Goal: Task Accomplishment & Management: Manage account settings

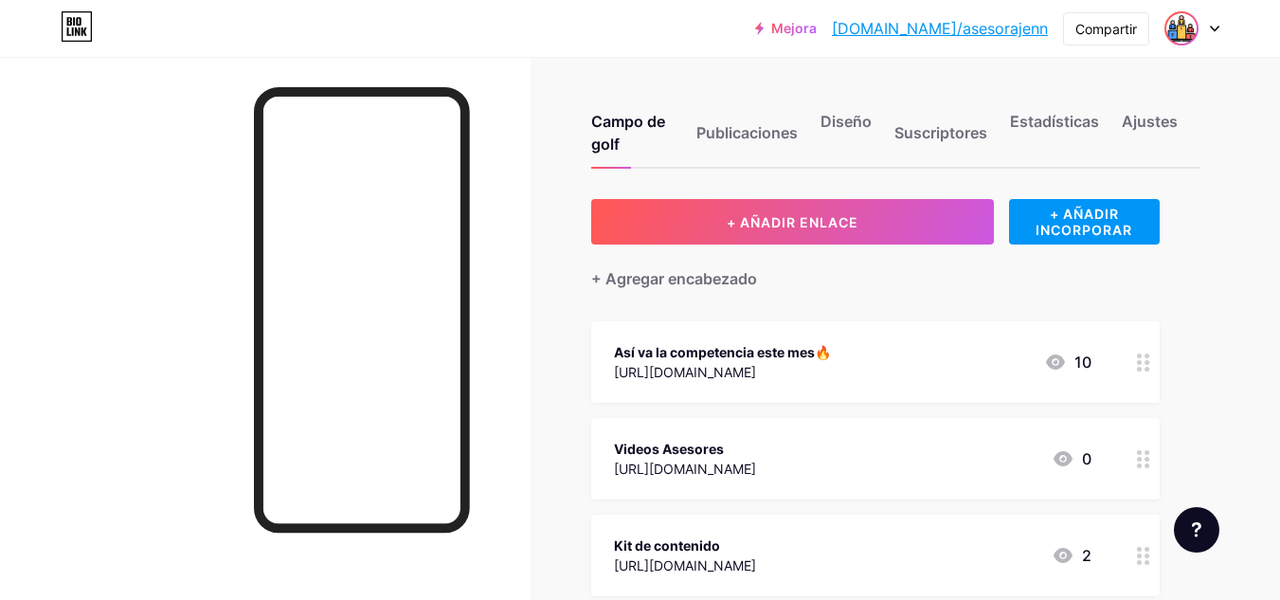
click at [1186, 38] on img at bounding box center [1181, 28] width 30 height 30
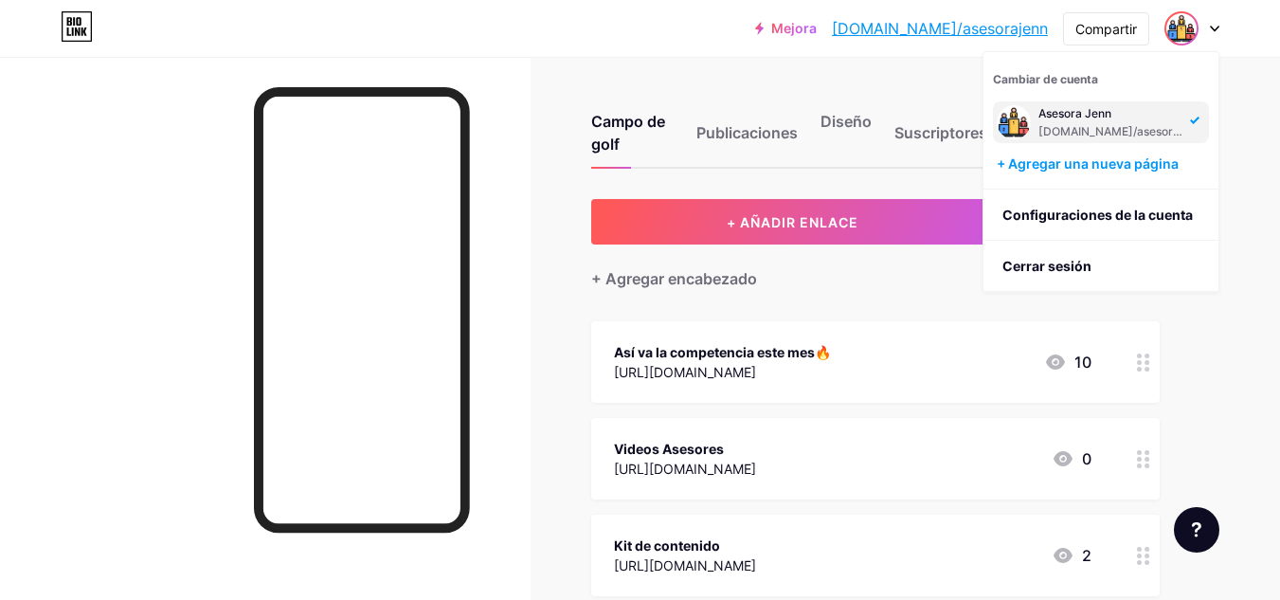
click at [692, 250] on div "+ Agregar encabezado" at bounding box center [875, 267] width 568 height 46
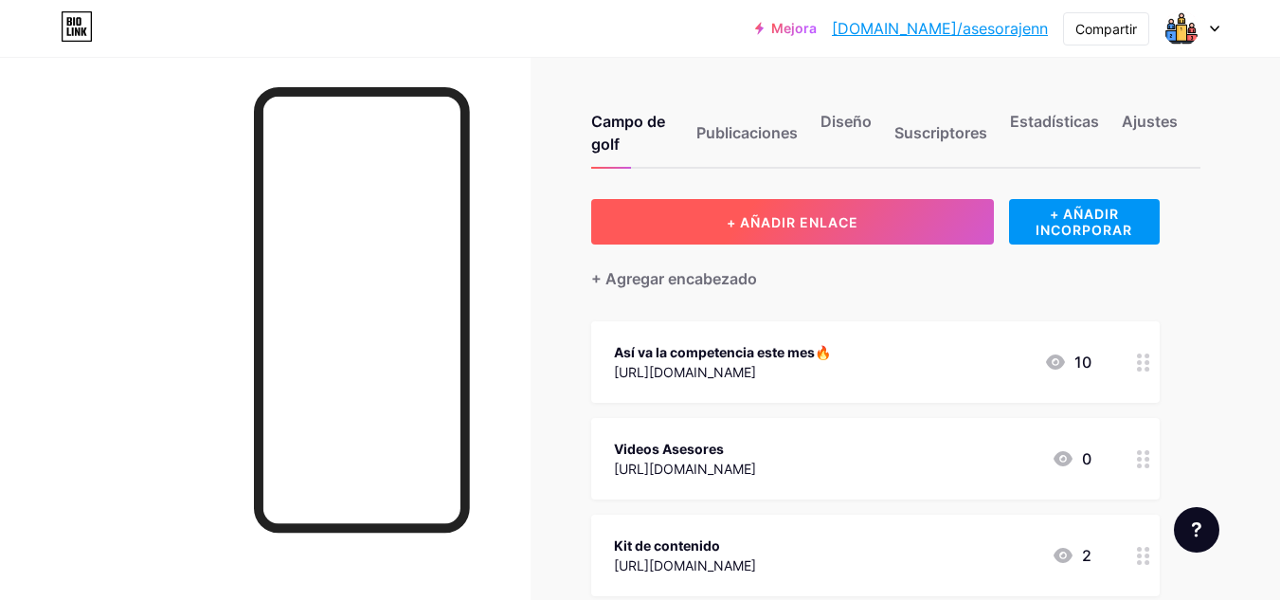
click at [701, 222] on button "+ AÑADIR ENLACE" at bounding box center [792, 221] width 403 height 45
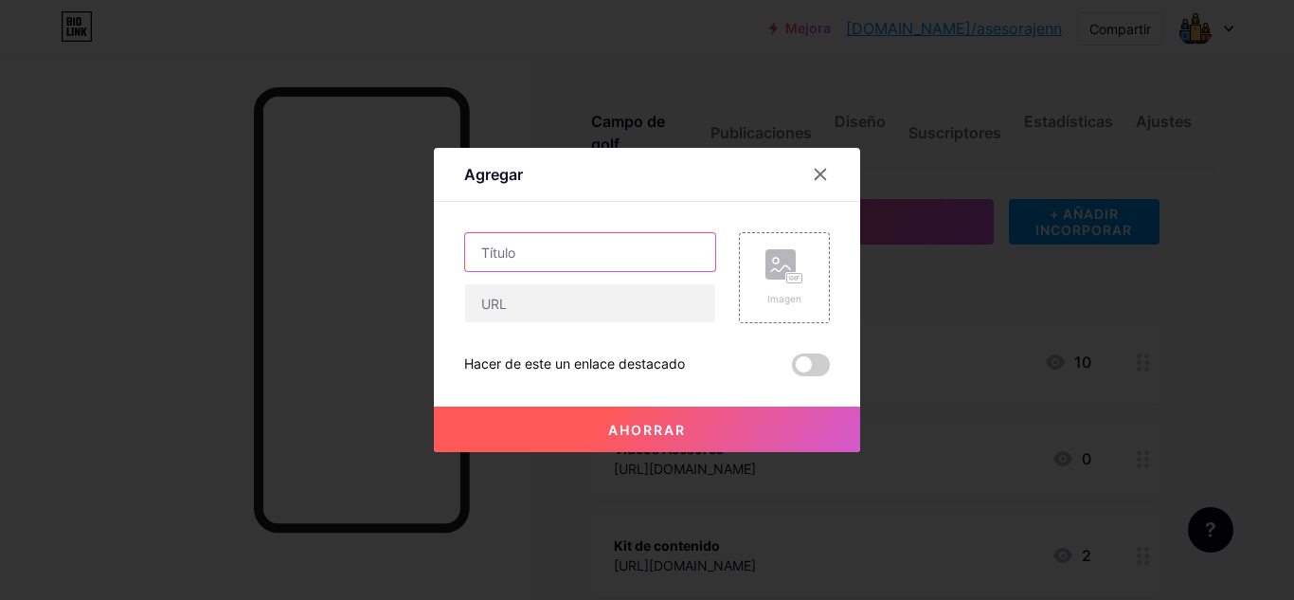
click at [621, 243] on input "text" at bounding box center [590, 252] width 250 height 38
type input "Reunión Semanal"
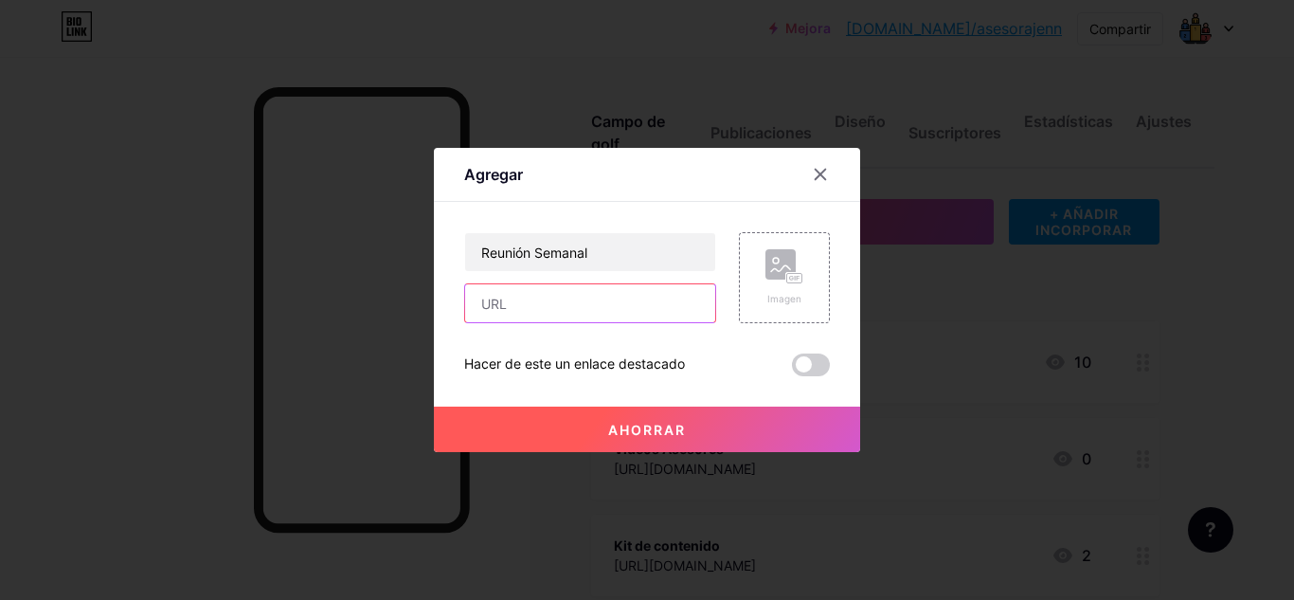
click at [604, 295] on input "text" at bounding box center [590, 303] width 250 height 38
paste input "[URL][DOMAIN_NAME]"
type input "[URL][DOMAIN_NAME]"
click at [653, 423] on font "Ahorrar" at bounding box center [647, 430] width 78 height 16
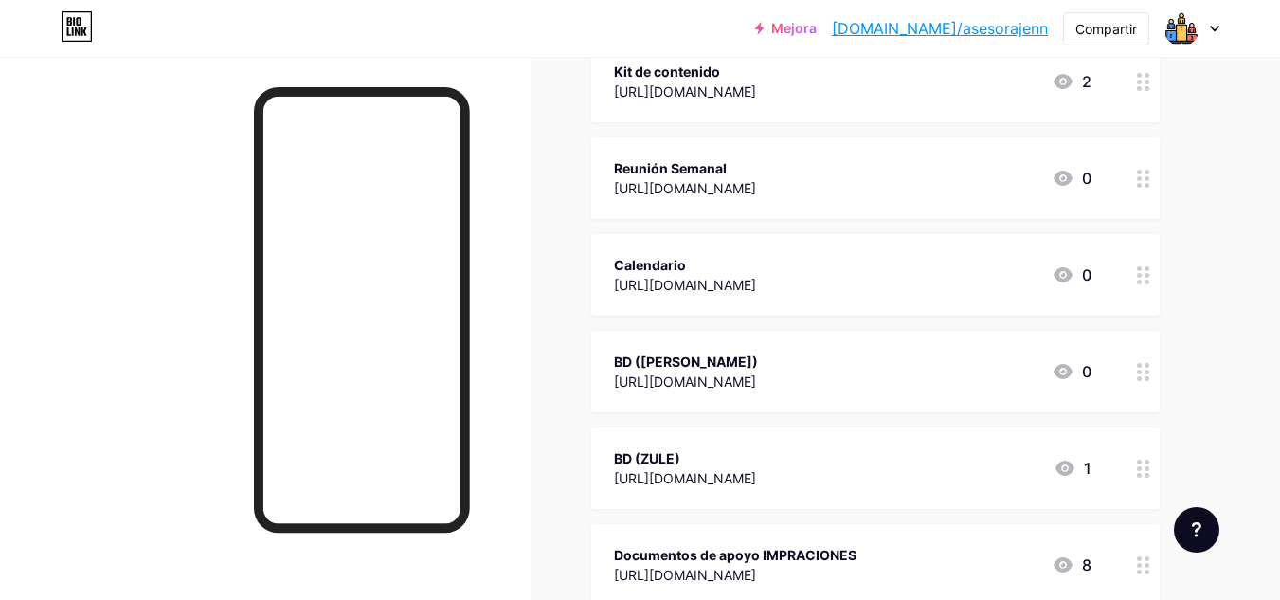
scroll to position [379, 0]
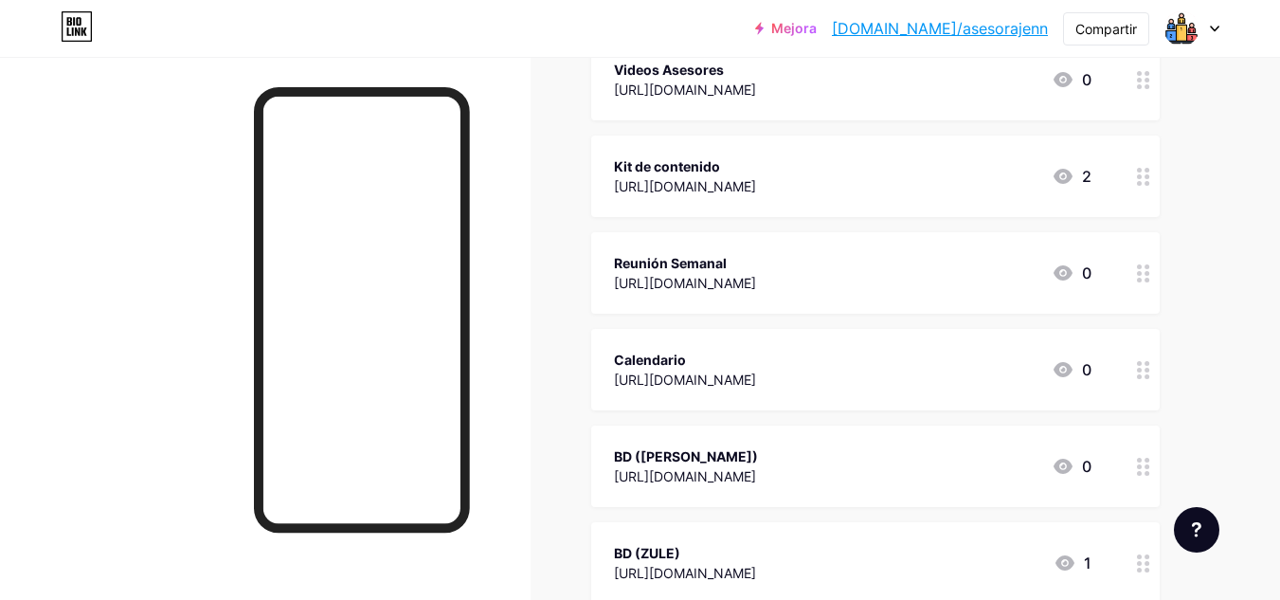
click at [1200, 30] on div at bounding box center [1191, 28] width 55 height 34
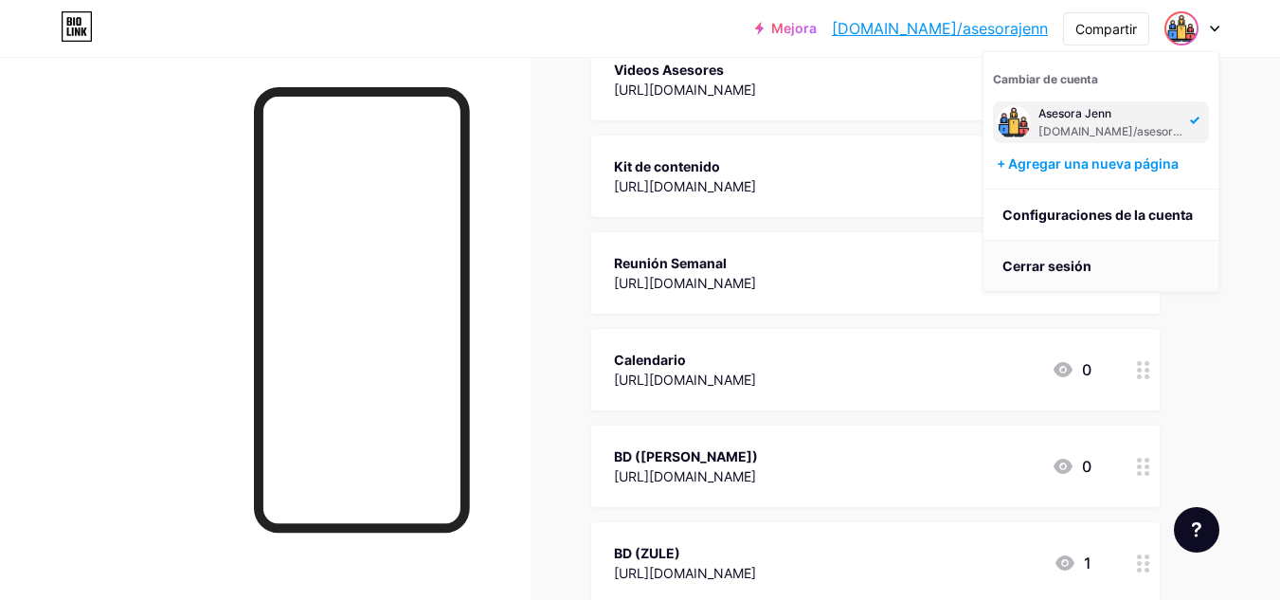
click at [1111, 260] on li "Cerrar sesión" at bounding box center [1100, 266] width 235 height 51
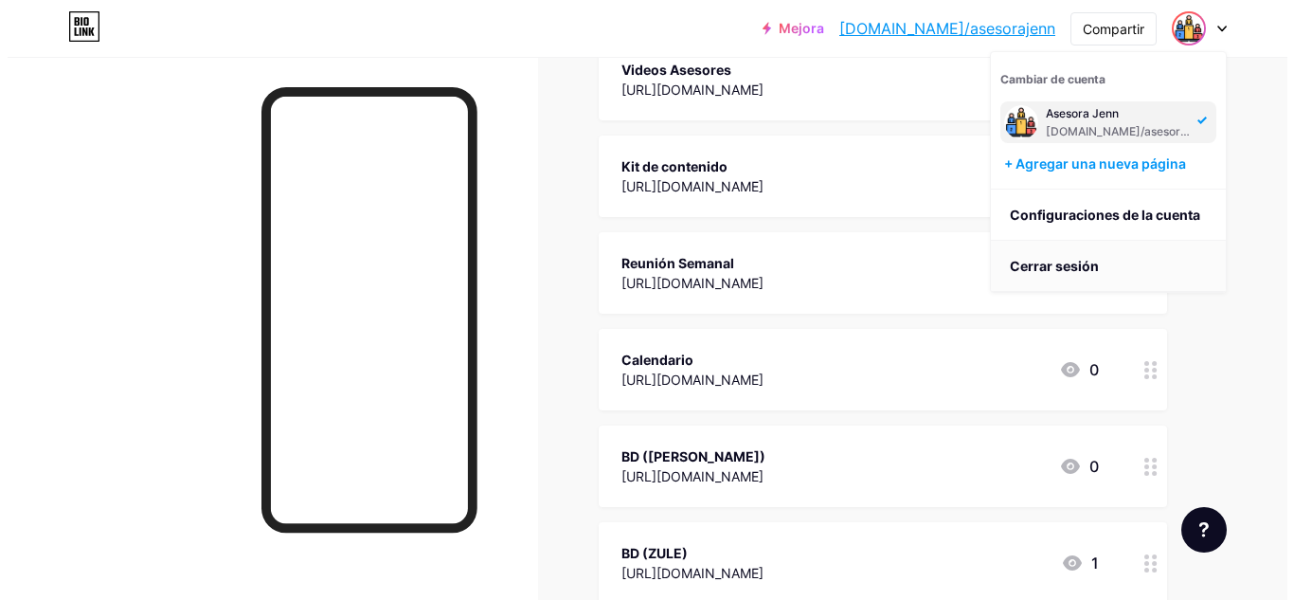
scroll to position [0, 0]
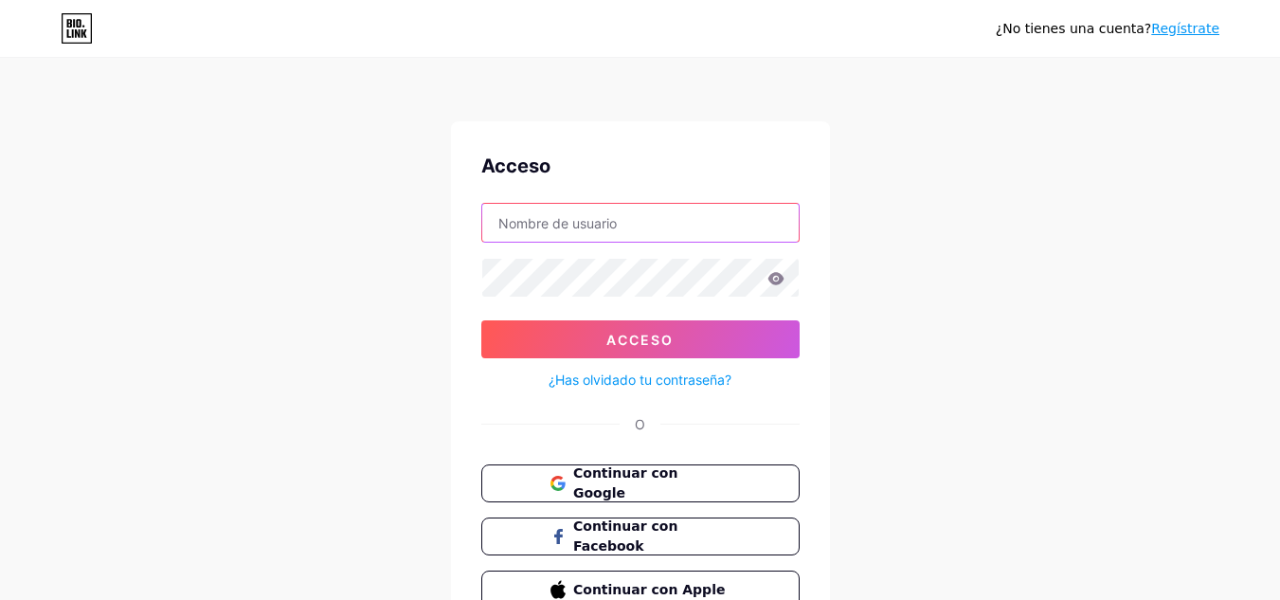
click at [706, 240] on input "text" at bounding box center [640, 223] width 316 height 38
type input "[EMAIL_ADDRESS][DOMAIN_NAME]"
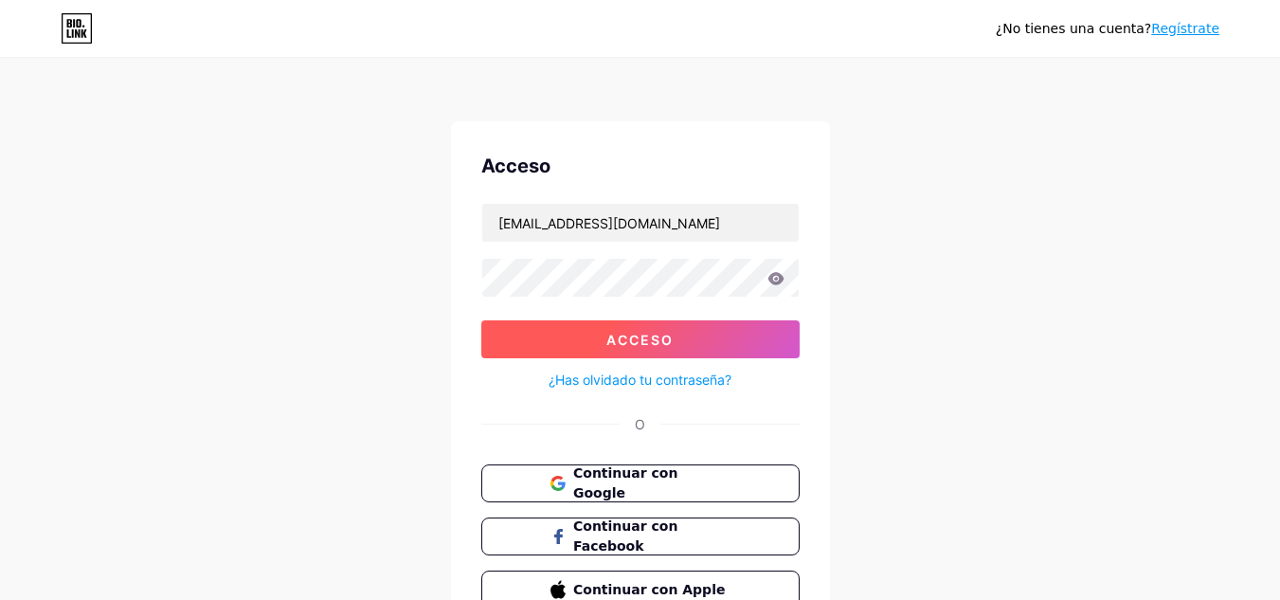
click at [656, 339] on font "Acceso" at bounding box center [639, 340] width 67 height 16
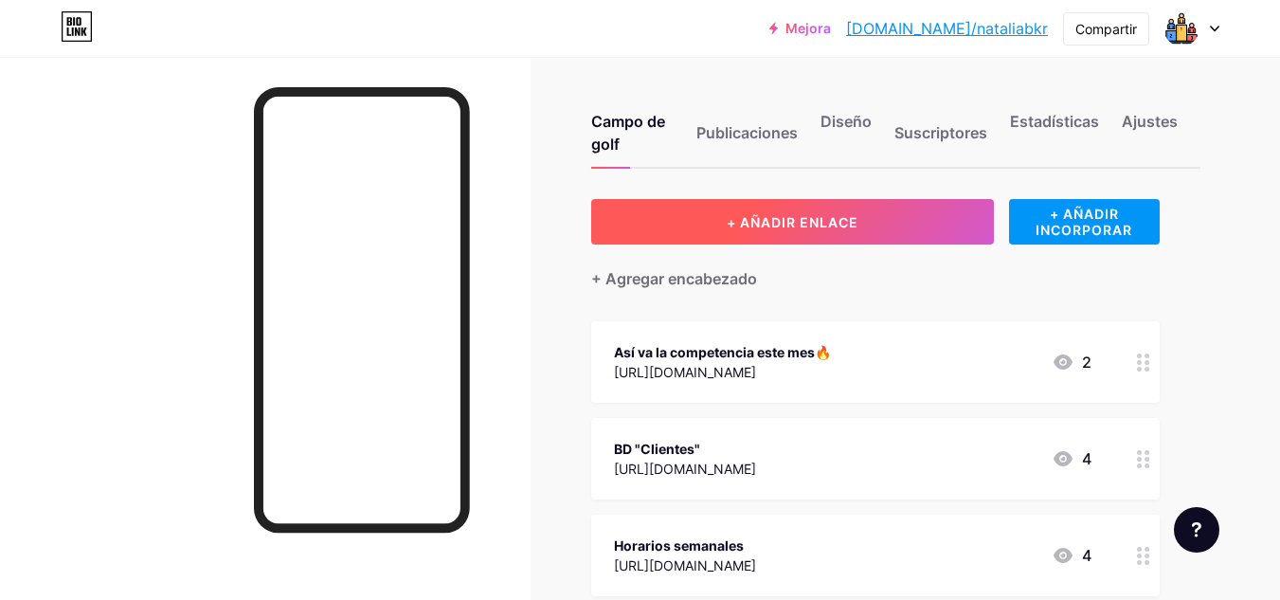
click at [748, 231] on button "+ AÑADIR ENLACE" at bounding box center [792, 221] width 403 height 45
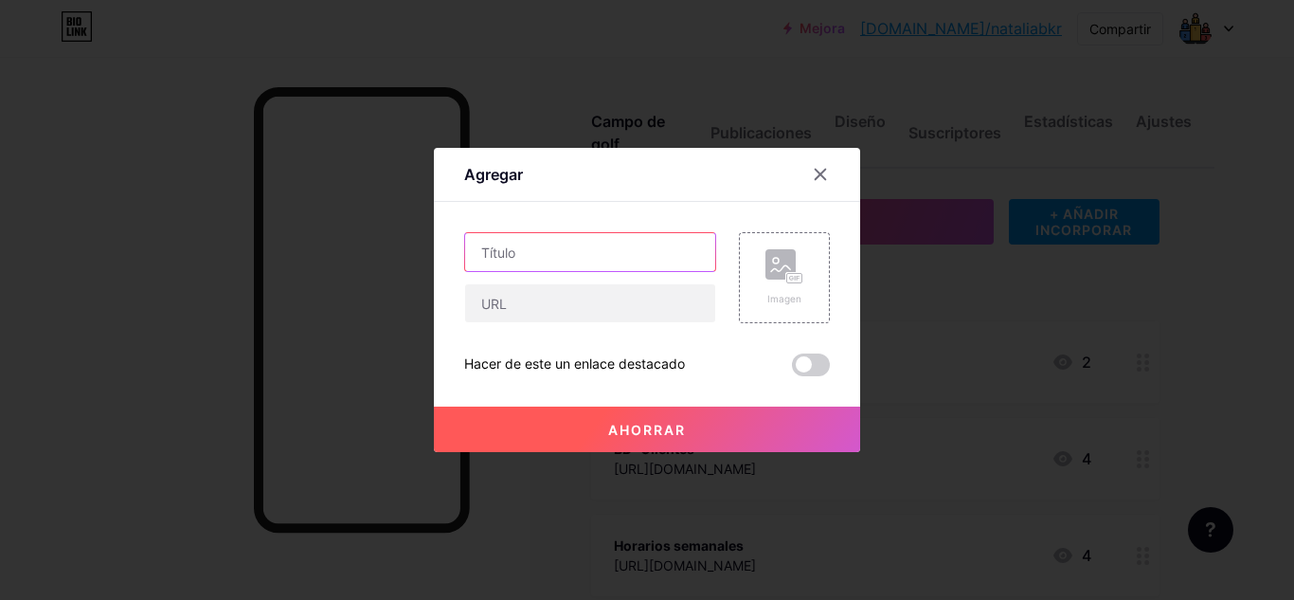
click at [643, 243] on input "text" at bounding box center [590, 252] width 250 height 38
type input "Reunión Semanal"
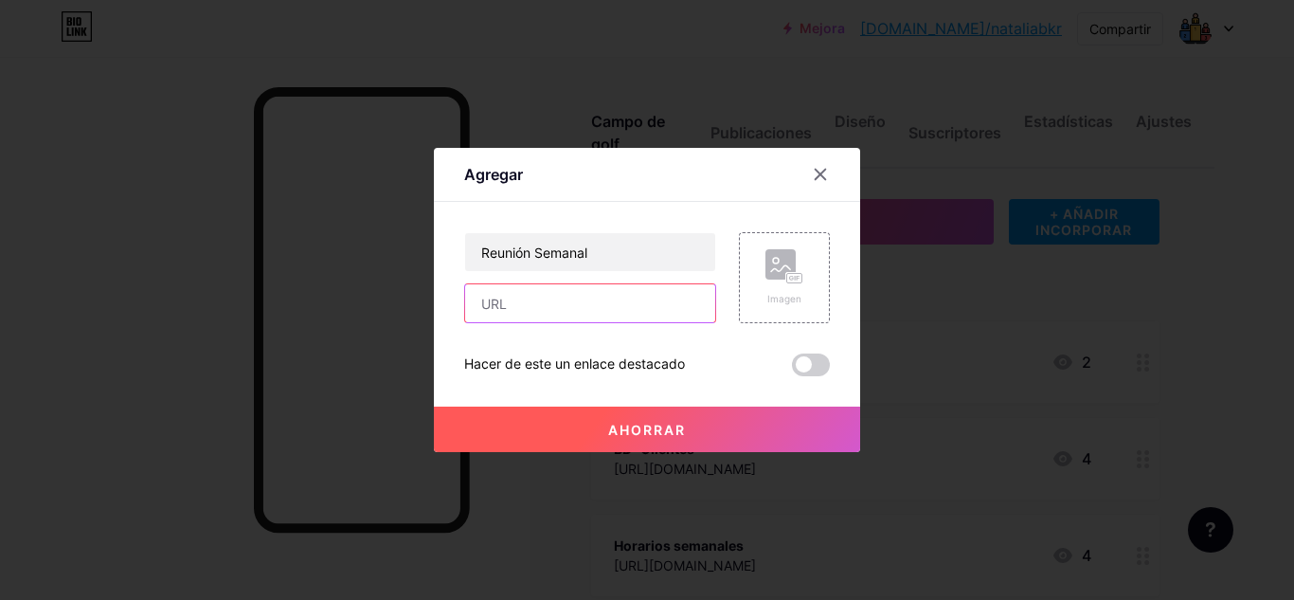
click at [657, 298] on input "text" at bounding box center [590, 303] width 250 height 38
paste input "[URL][DOMAIN_NAME]"
type input "[URL][DOMAIN_NAME]"
click at [695, 431] on button "Ahorrar" at bounding box center [647, 428] width 426 height 45
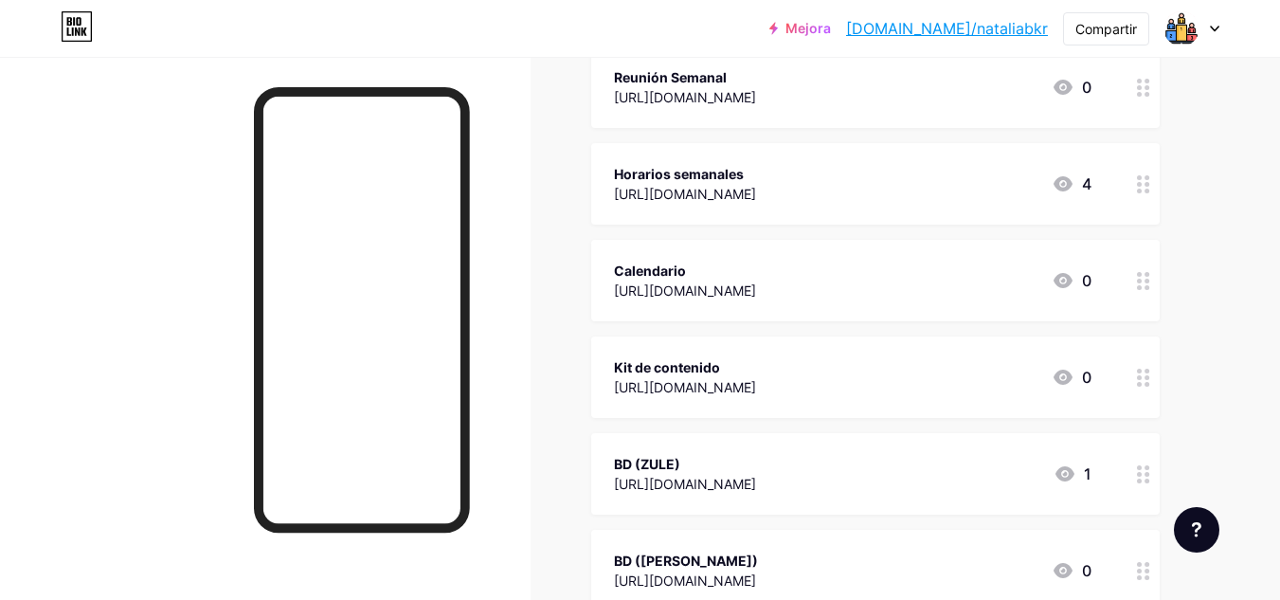
scroll to position [474, 0]
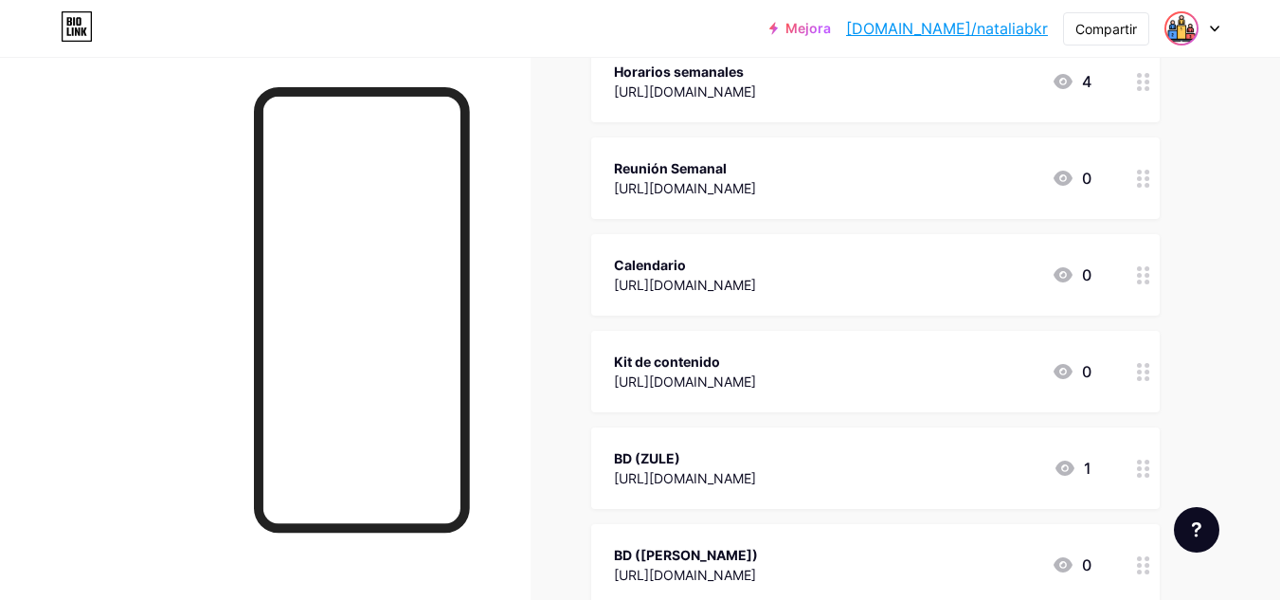
click at [1190, 16] on img at bounding box center [1181, 28] width 30 height 30
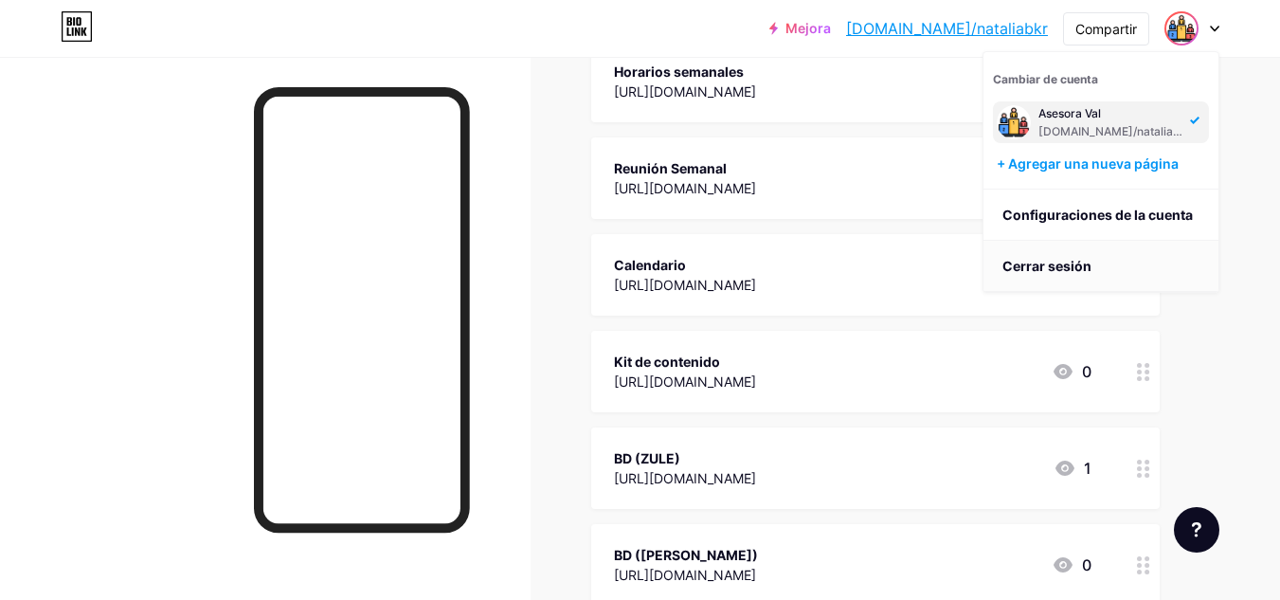
click at [1150, 271] on li "Cerrar sesión" at bounding box center [1100, 266] width 235 height 51
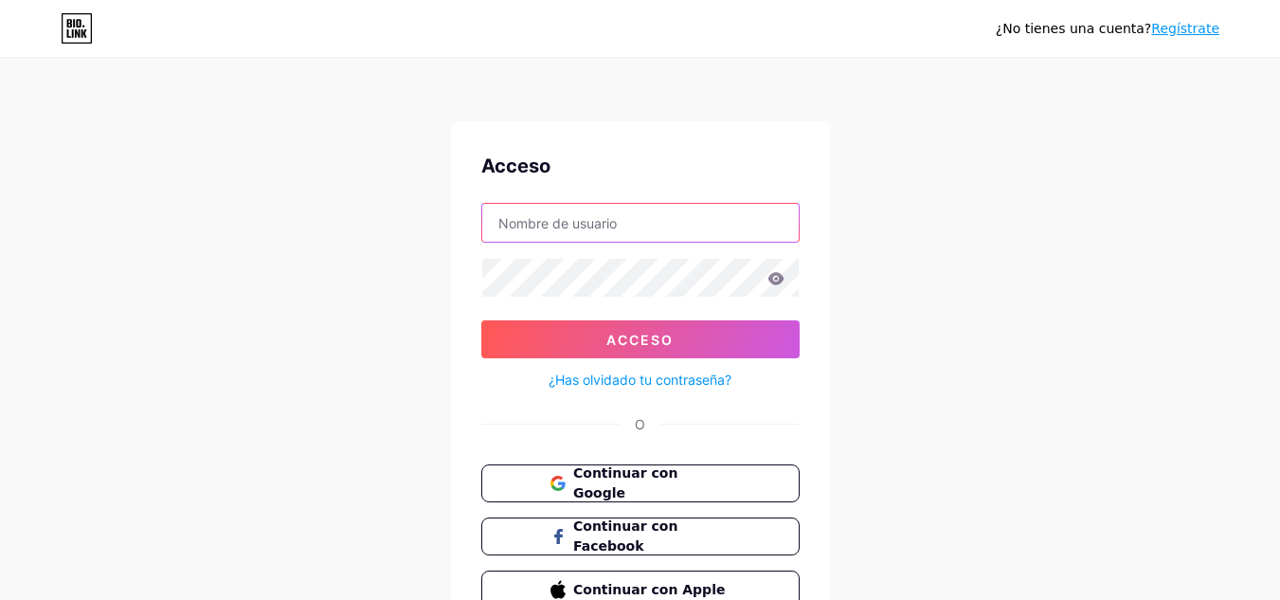
click at [661, 220] on input "text" at bounding box center [640, 223] width 316 height 38
type input "[EMAIL_ADDRESS][DOMAIN_NAME]"
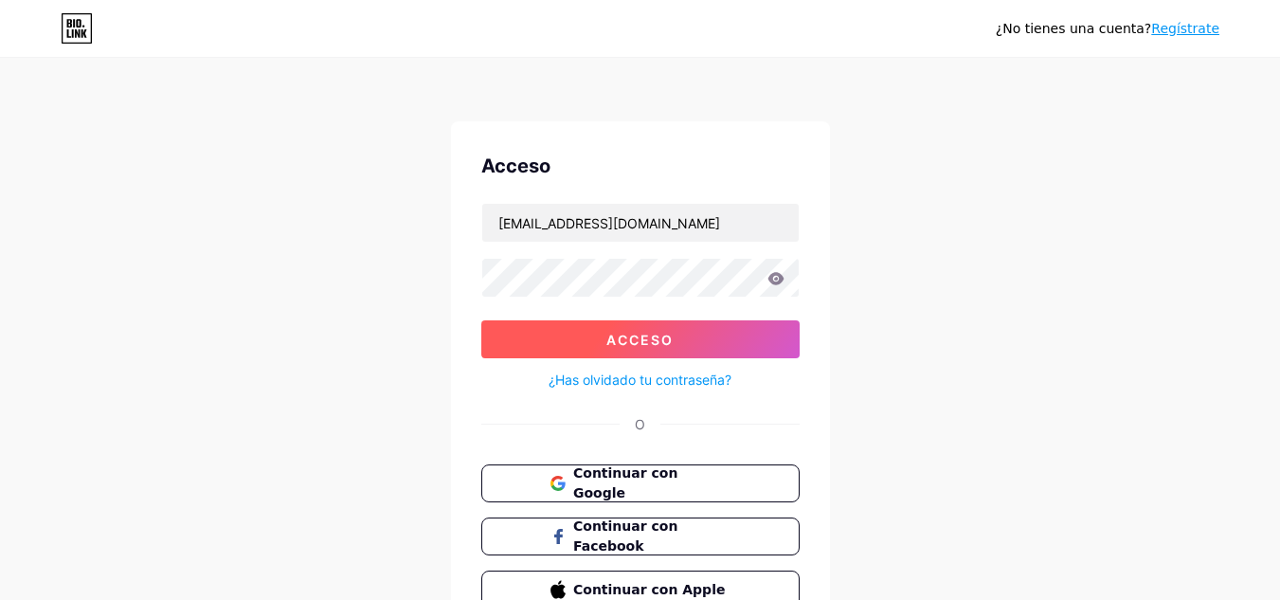
click at [691, 335] on button "Acceso" at bounding box center [640, 339] width 318 height 38
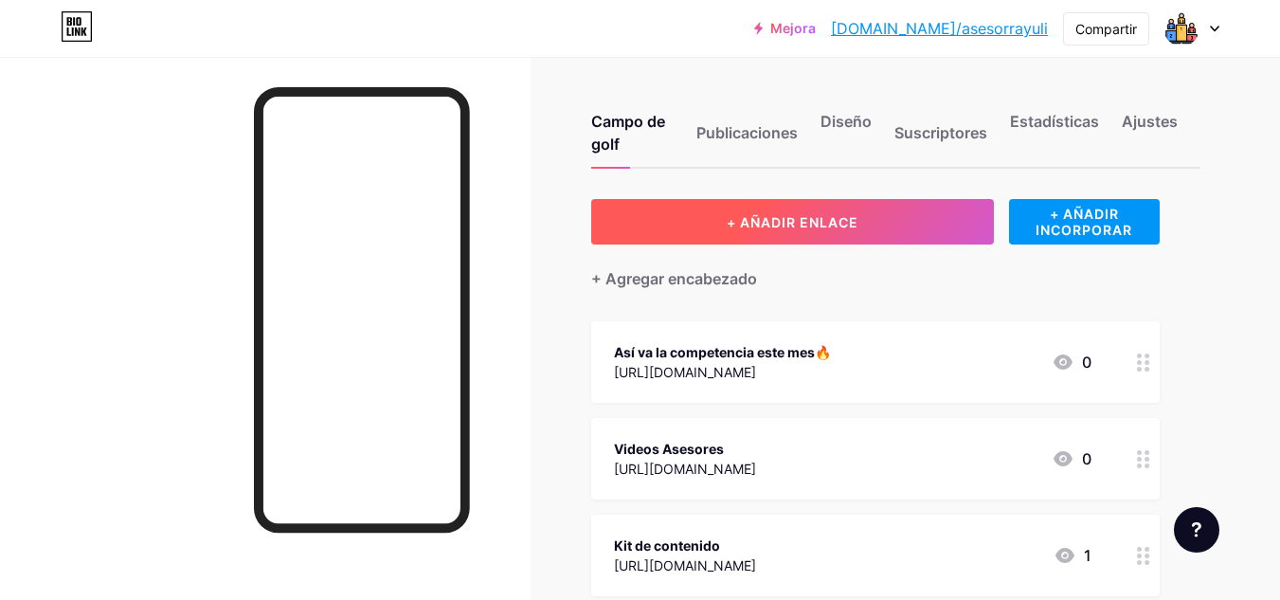
click at [773, 220] on font "+ AÑADIR ENLACE" at bounding box center [793, 222] width 132 height 16
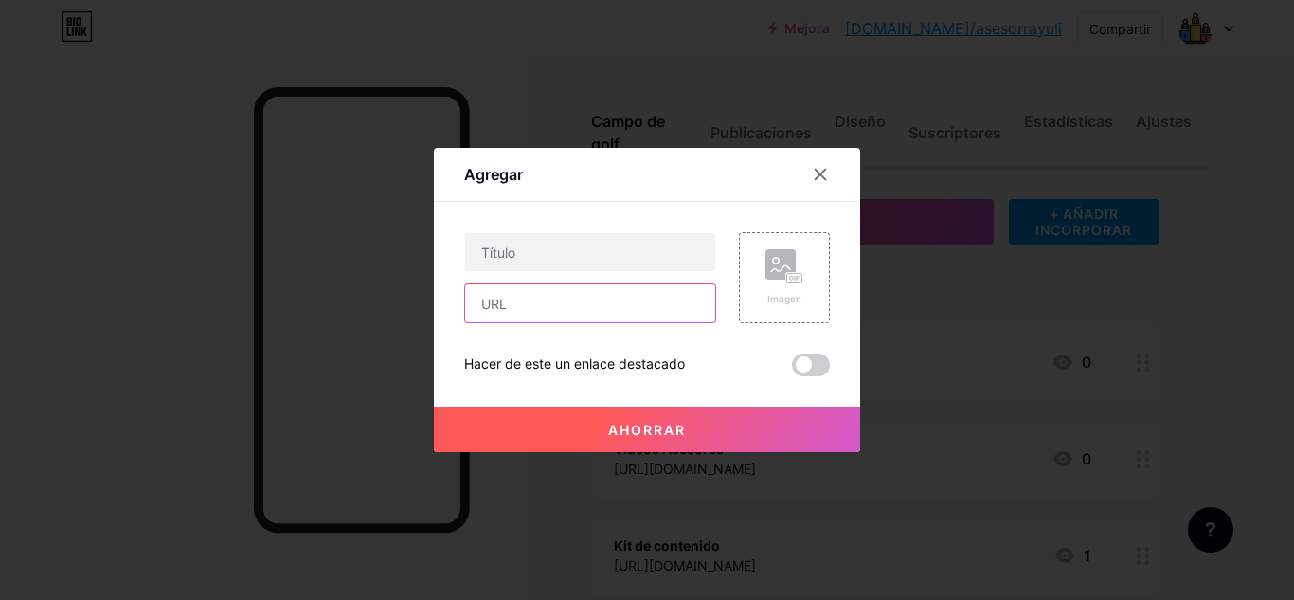
click at [573, 299] on input "text" at bounding box center [590, 303] width 250 height 38
paste input "[URL][DOMAIN_NAME]"
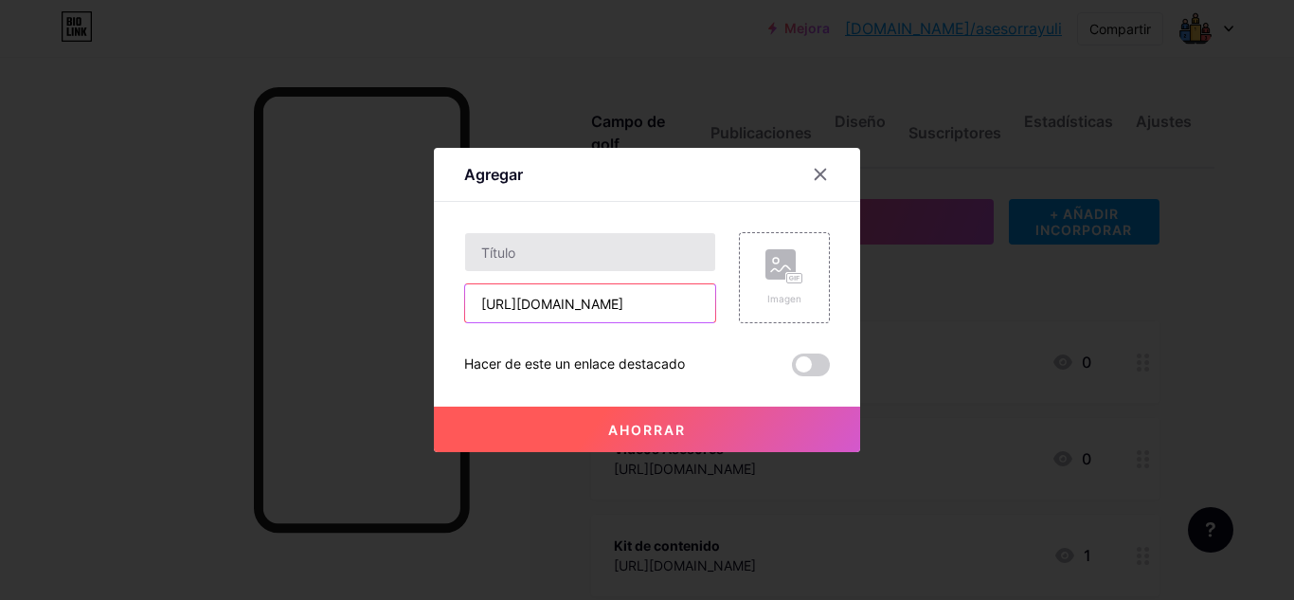
type input "[URL][DOMAIN_NAME]"
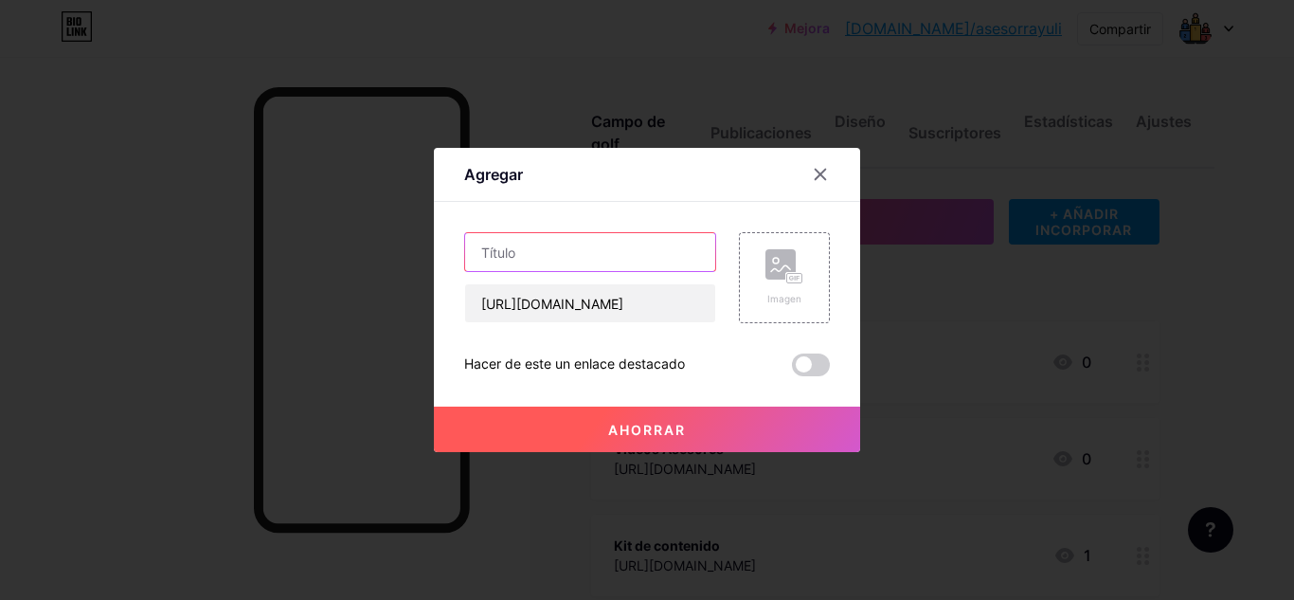
click at [566, 251] on input "text" at bounding box center [590, 252] width 250 height 38
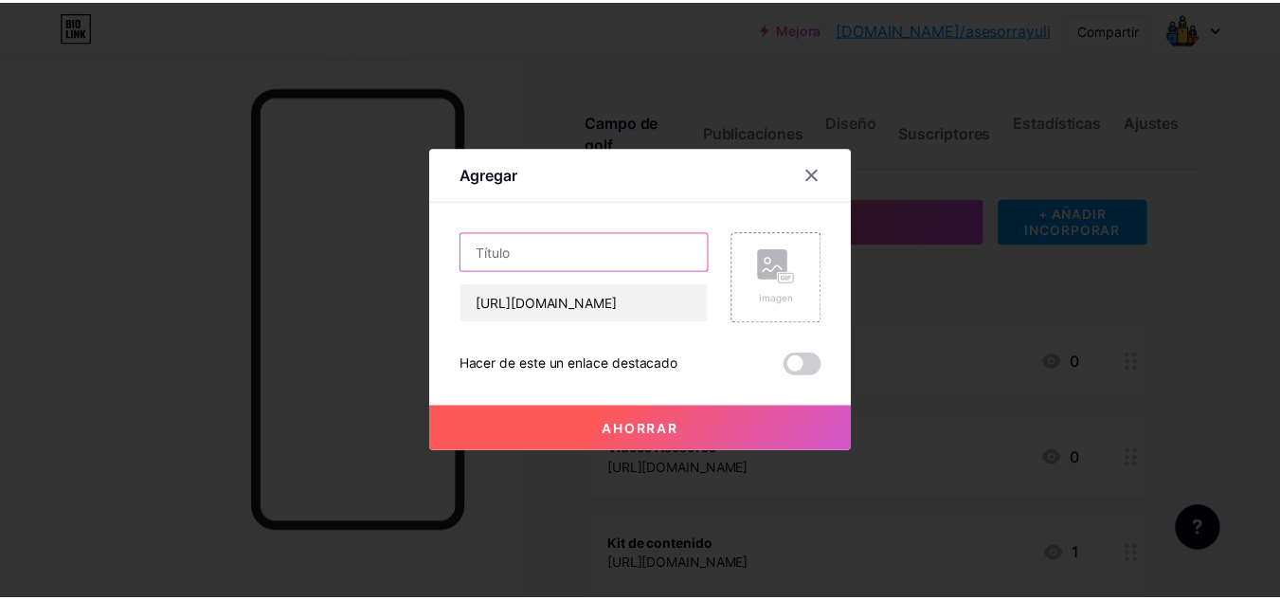
scroll to position [0, 0]
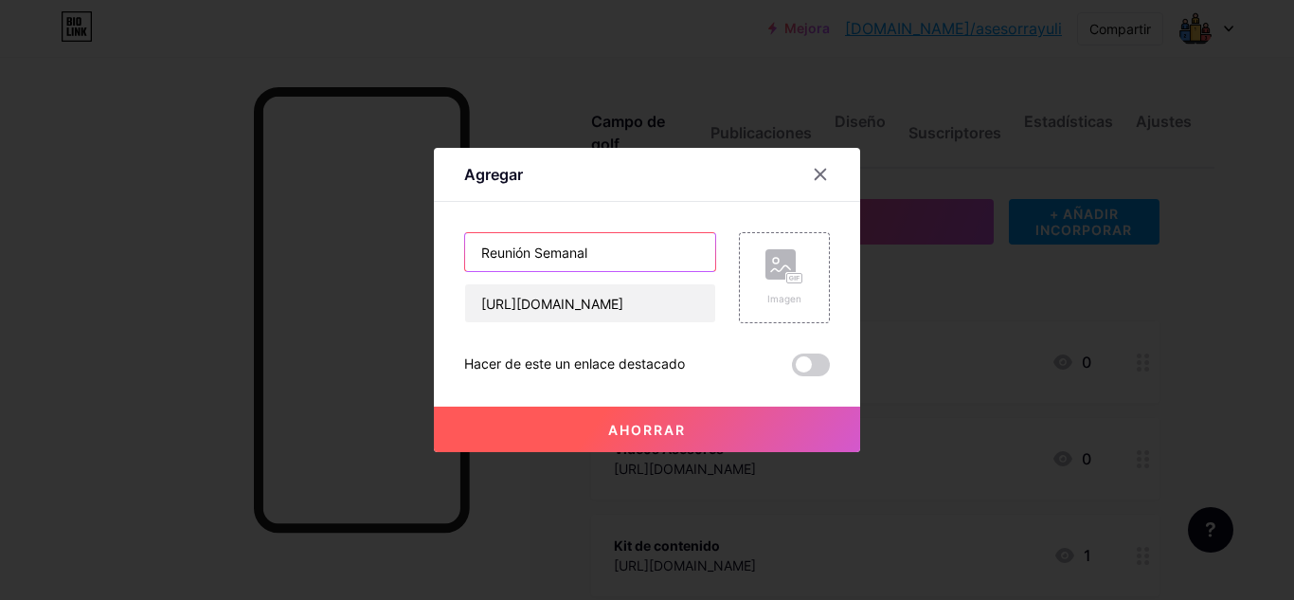
type input "Reunión Semanal"
click at [620, 412] on button "Ahorrar" at bounding box center [647, 428] width 426 height 45
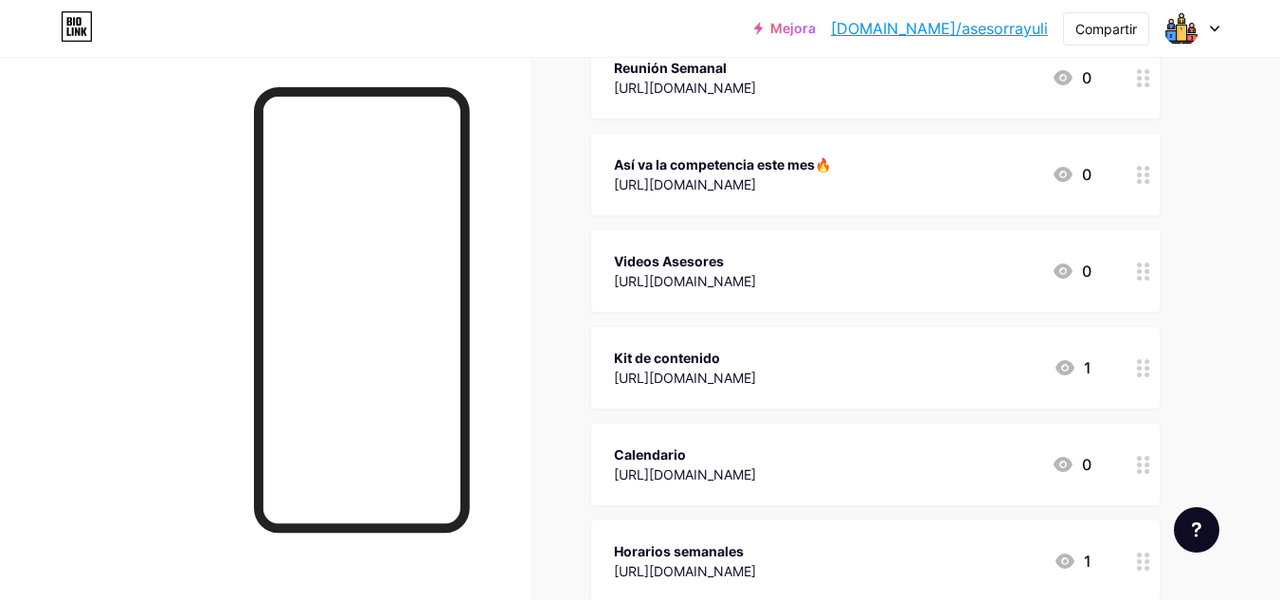
scroll to position [189, 0]
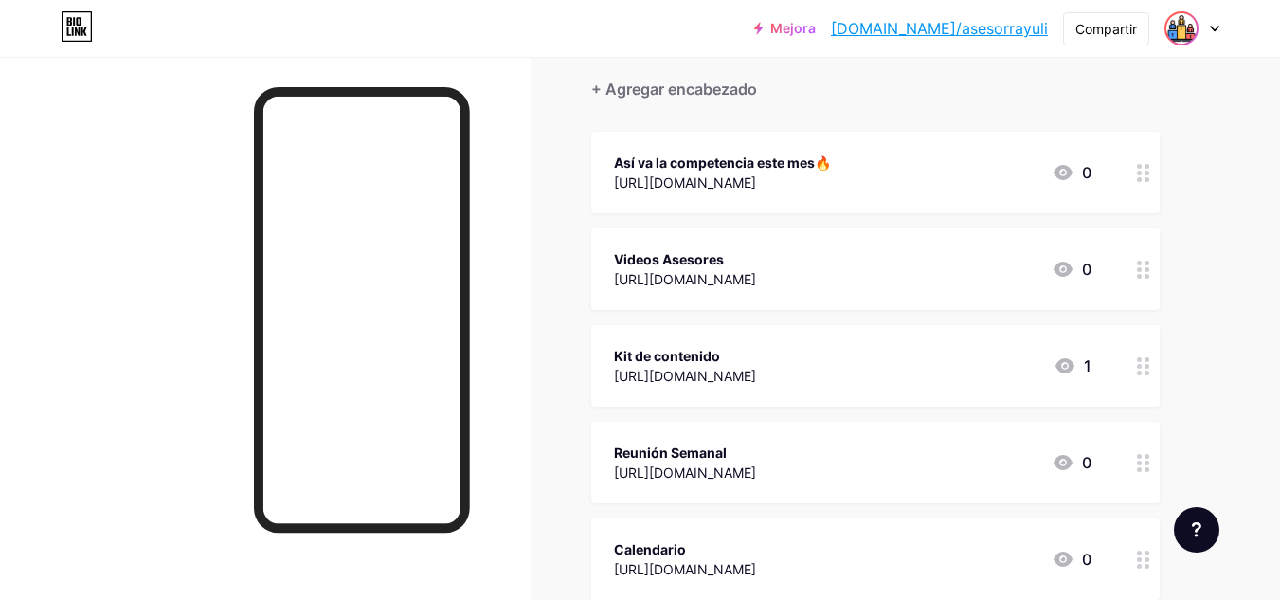
click at [1185, 20] on img at bounding box center [1181, 28] width 30 height 30
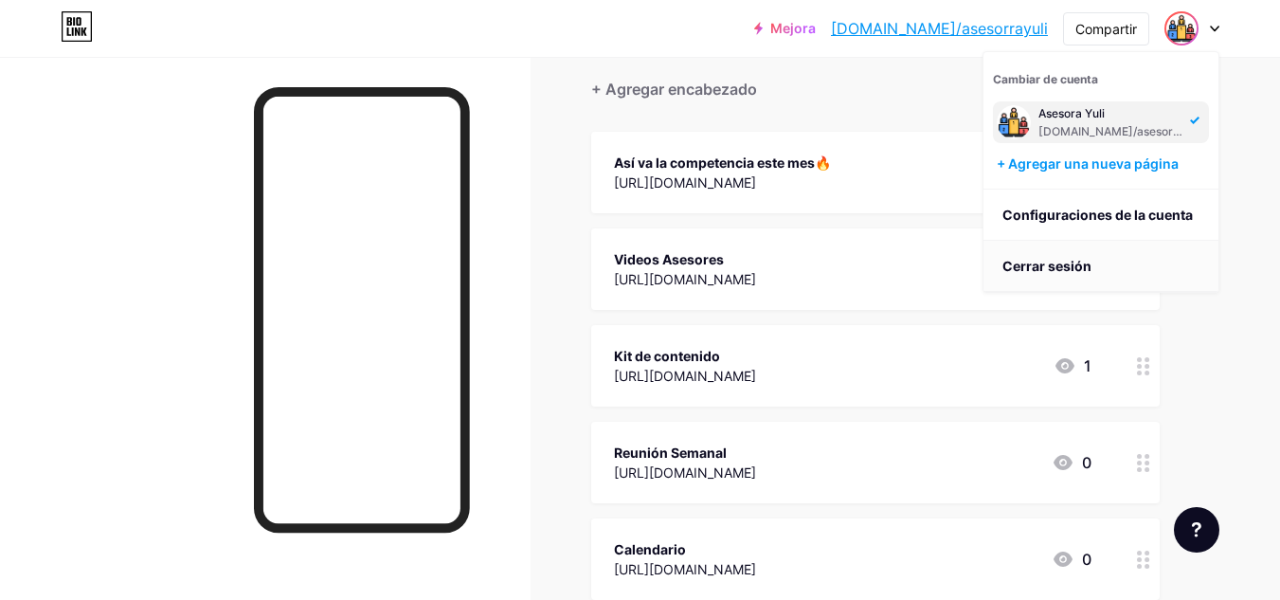
click at [1120, 253] on li "Cerrar sesión" at bounding box center [1100, 266] width 235 height 51
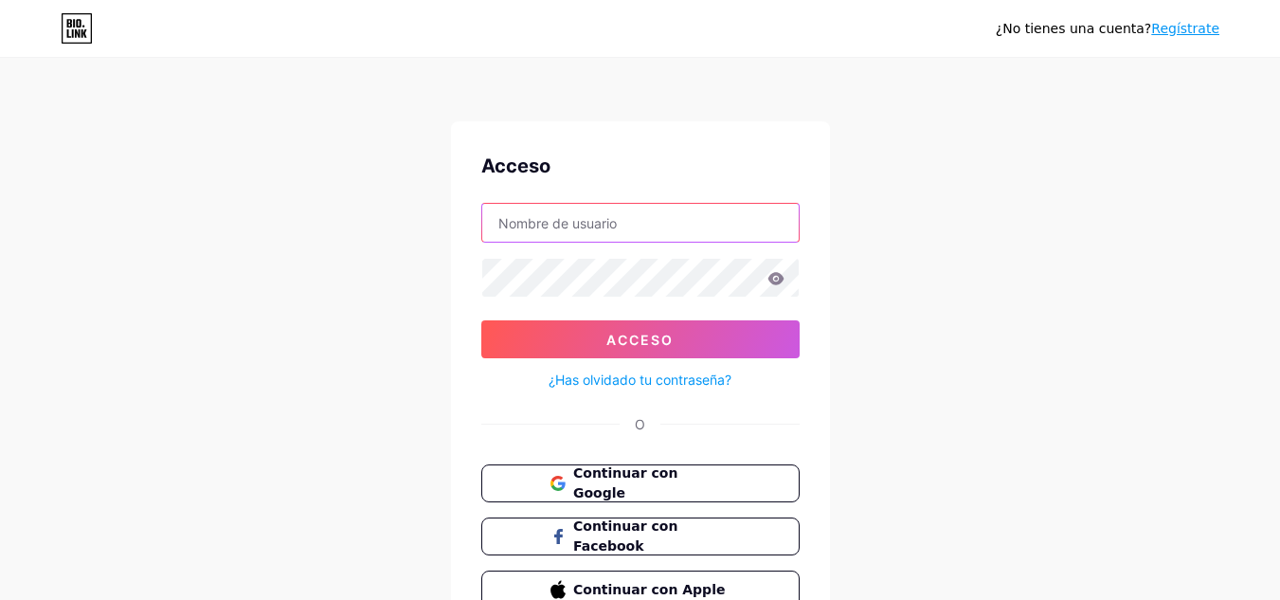
click at [613, 235] on input "text" at bounding box center [640, 223] width 316 height 38
type input "[EMAIL_ADDRESS][DOMAIN_NAME]"
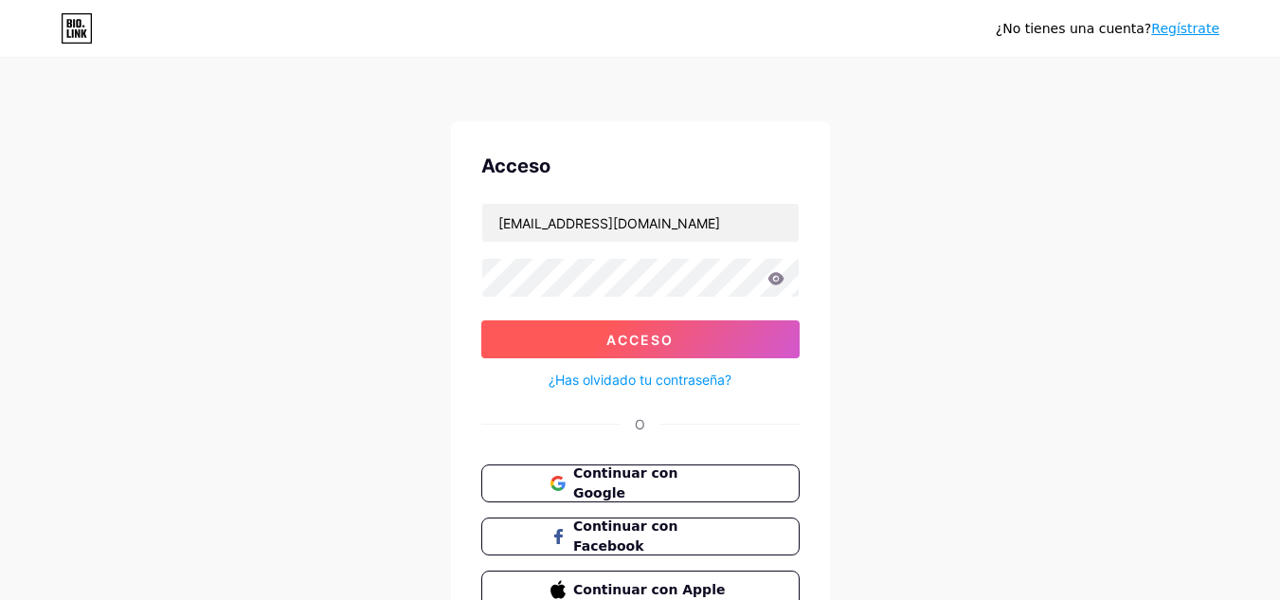
click at [699, 332] on button "Acceso" at bounding box center [640, 339] width 318 height 38
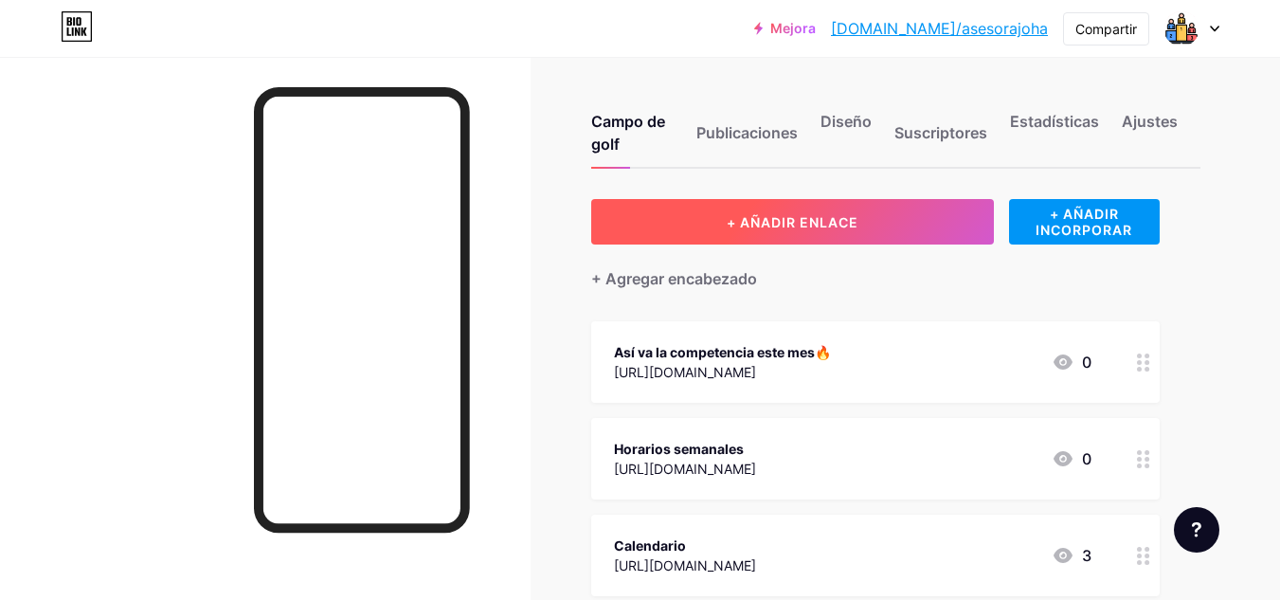
click at [805, 207] on button "+ AÑADIR ENLACE" at bounding box center [792, 221] width 403 height 45
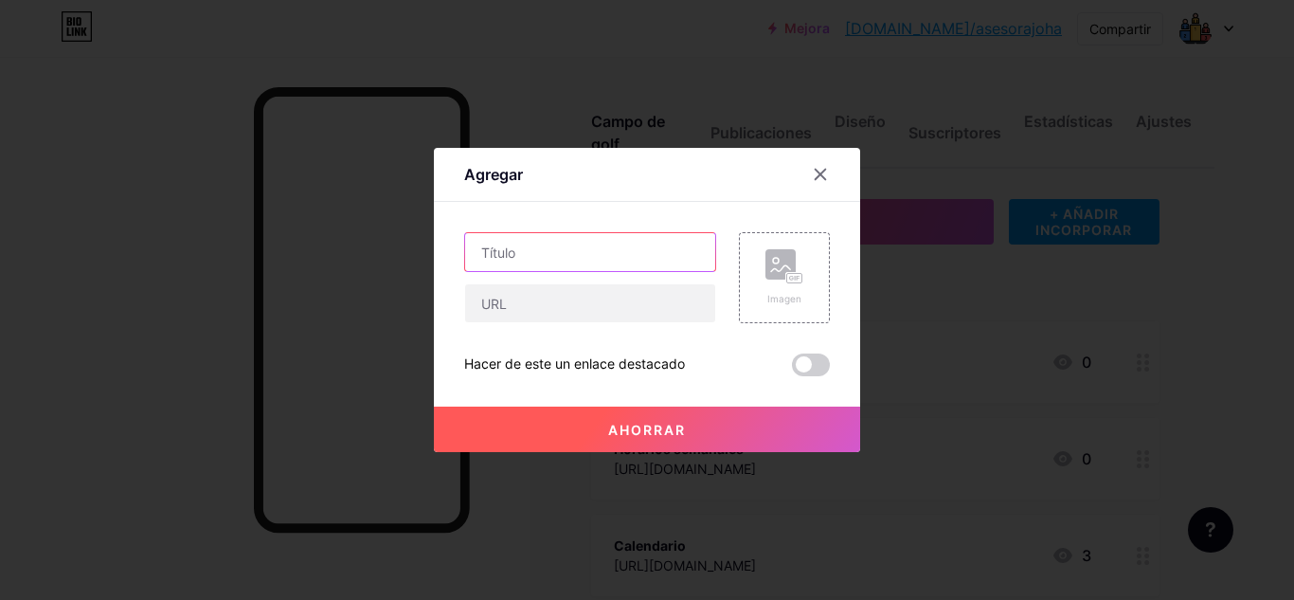
click at [620, 248] on input "text" at bounding box center [590, 252] width 250 height 38
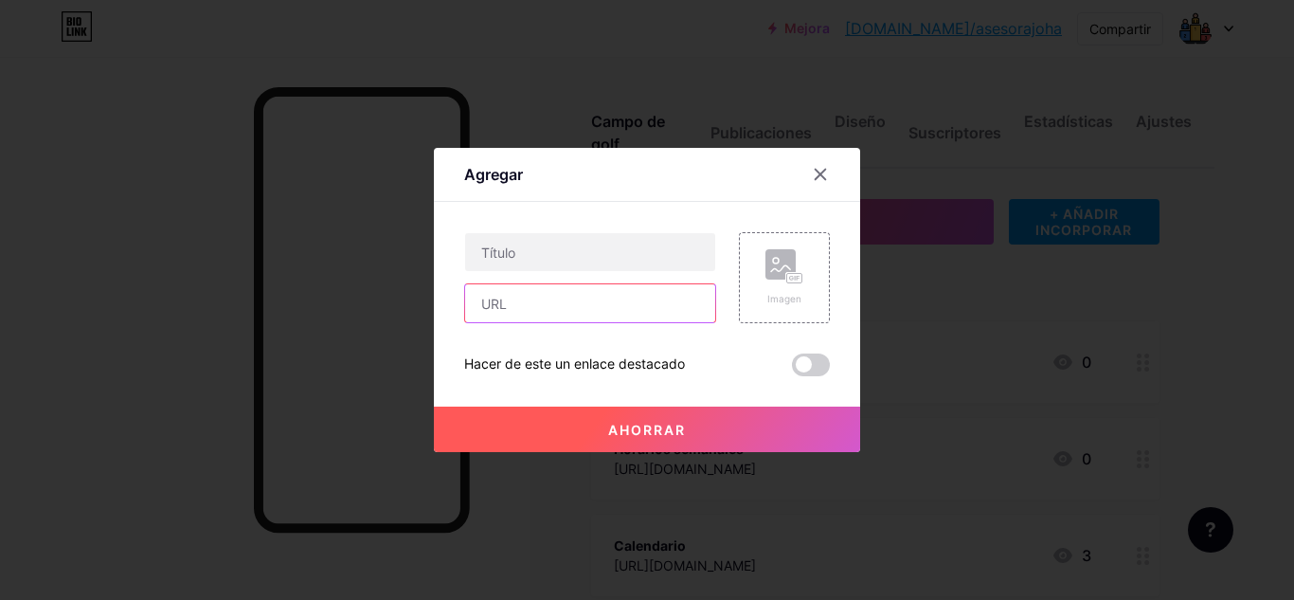
click at [605, 304] on input "text" at bounding box center [590, 303] width 250 height 38
paste input "[URL][DOMAIN_NAME]"
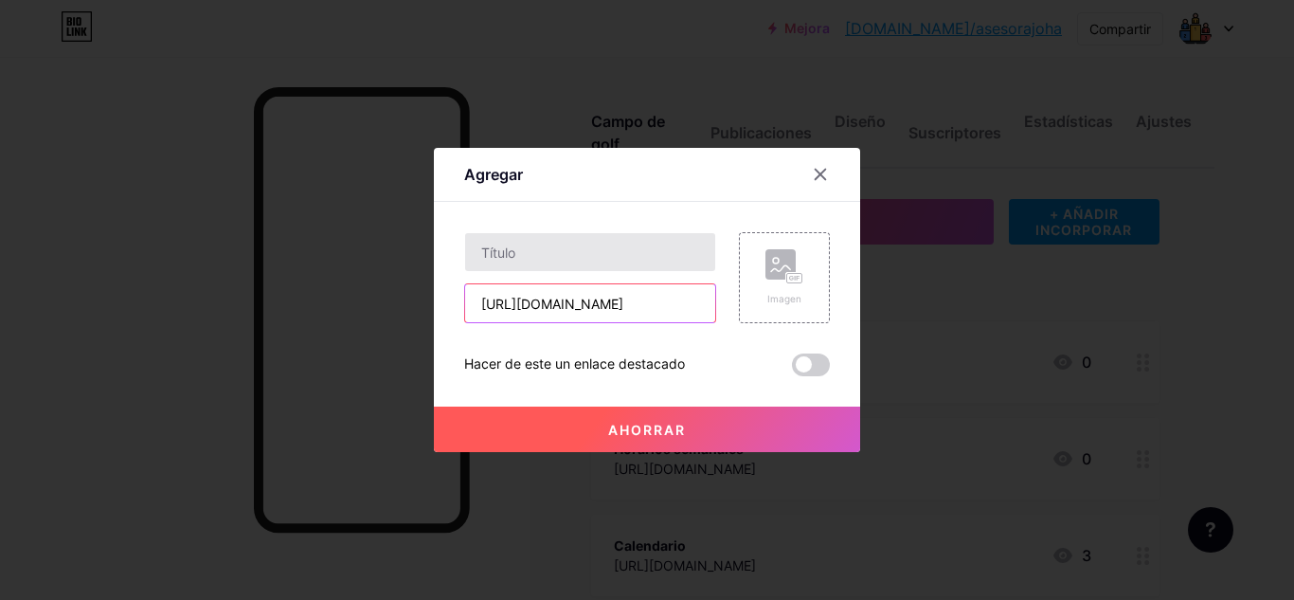
type input "[URL][DOMAIN_NAME]"
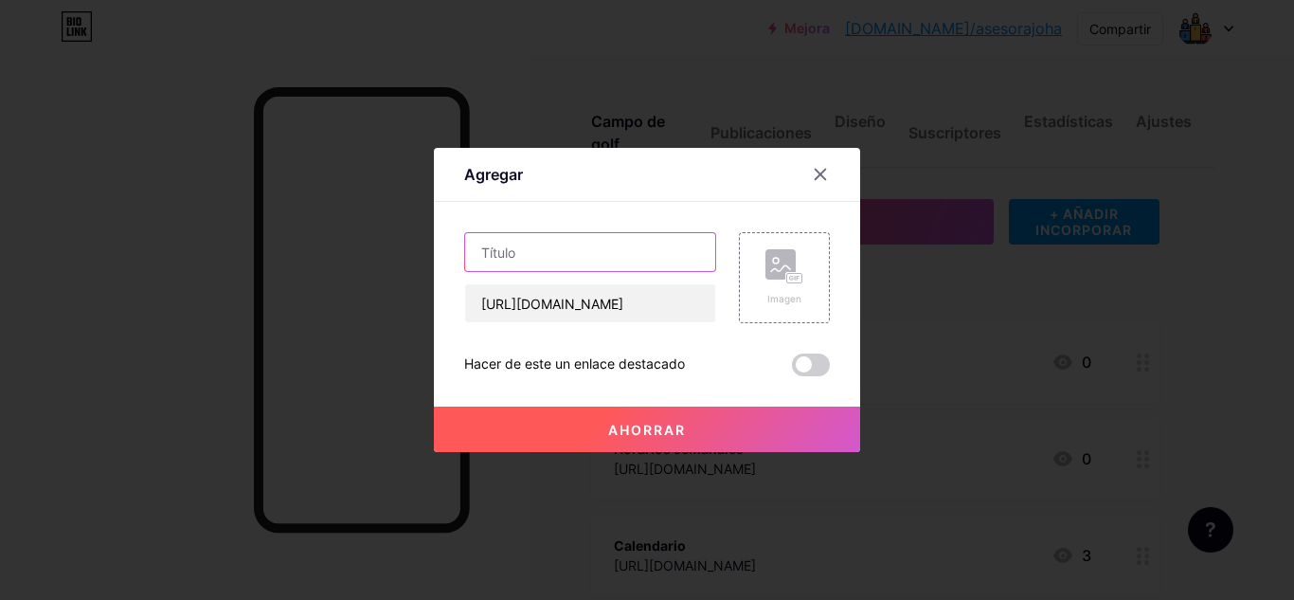
click at [588, 238] on input "text" at bounding box center [590, 252] width 250 height 38
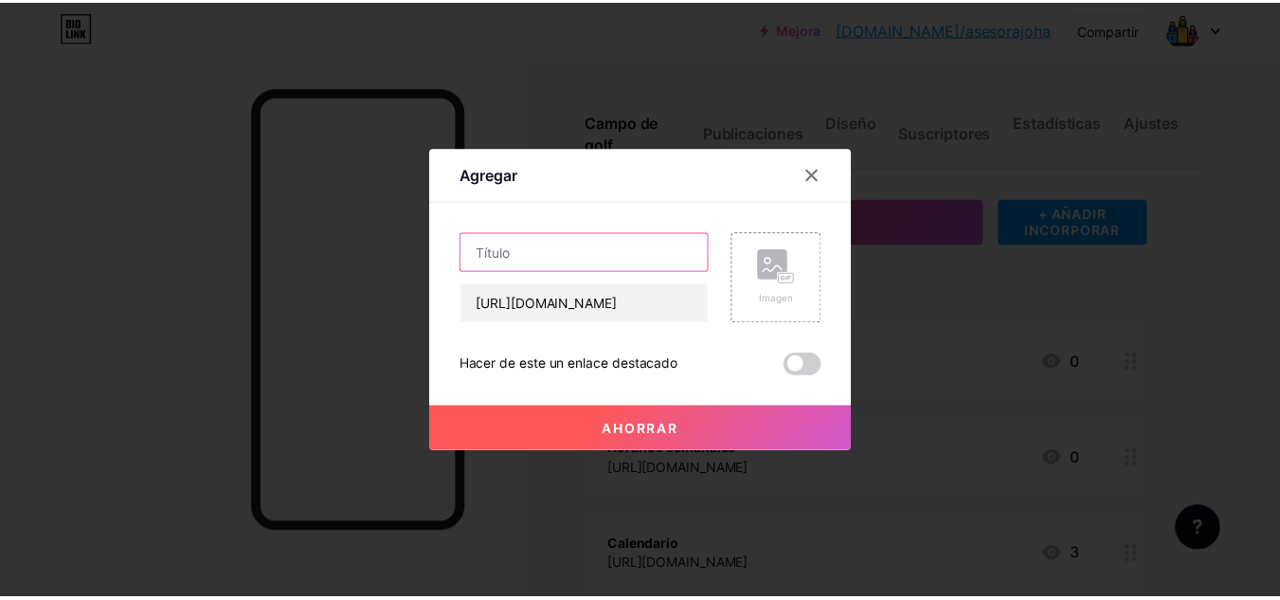
scroll to position [0, 0]
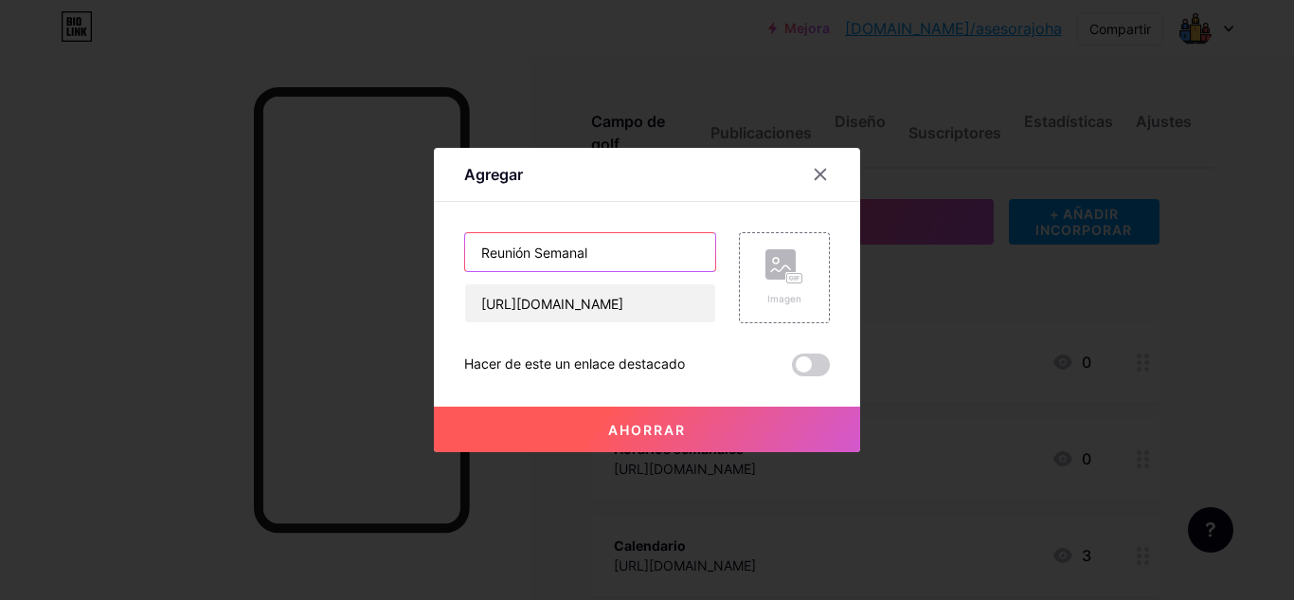
type input "Reunión Semanal"
click at [658, 418] on button "Ahorrar" at bounding box center [647, 428] width 426 height 45
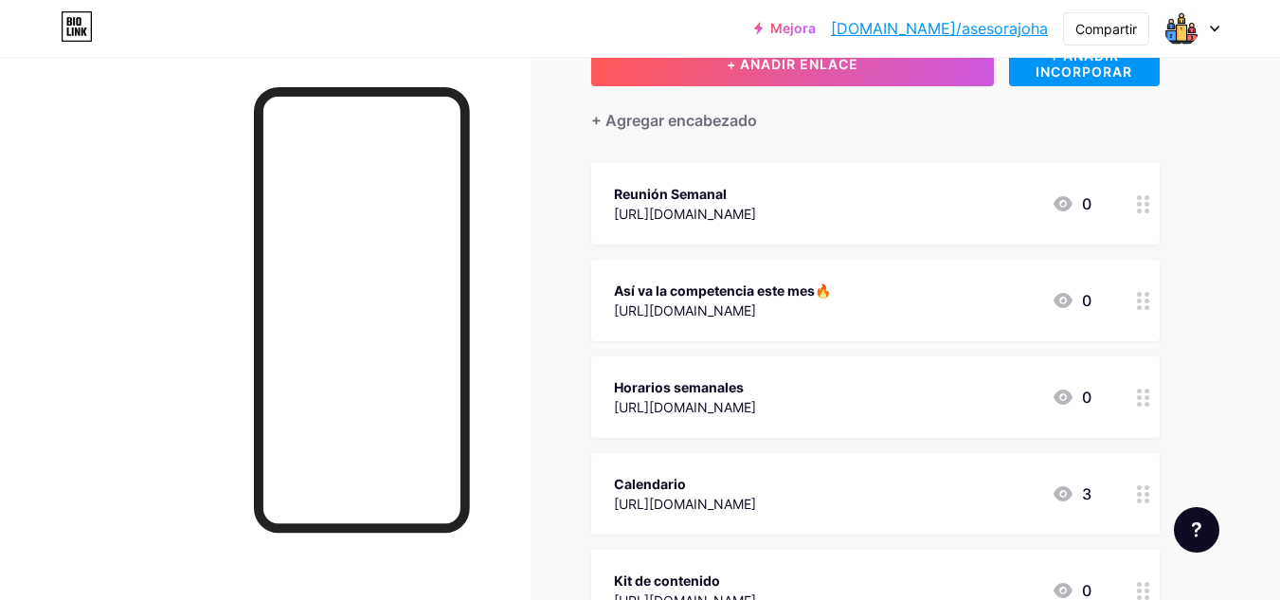
scroll to position [189, 0]
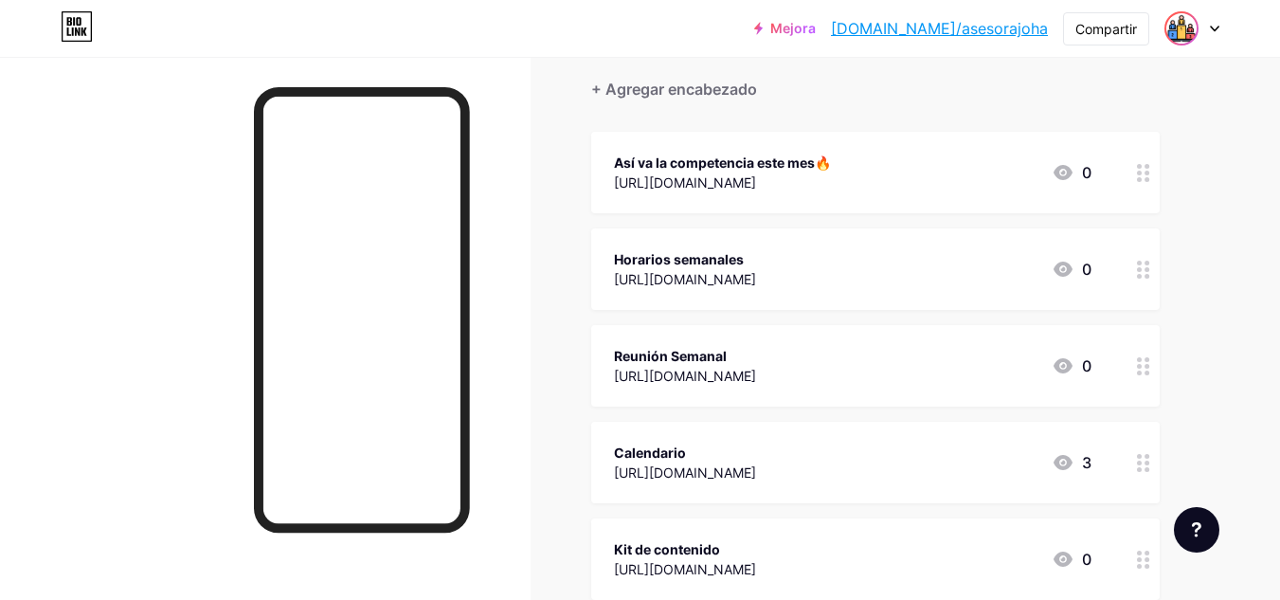
click at [1181, 26] on img at bounding box center [1181, 28] width 30 height 30
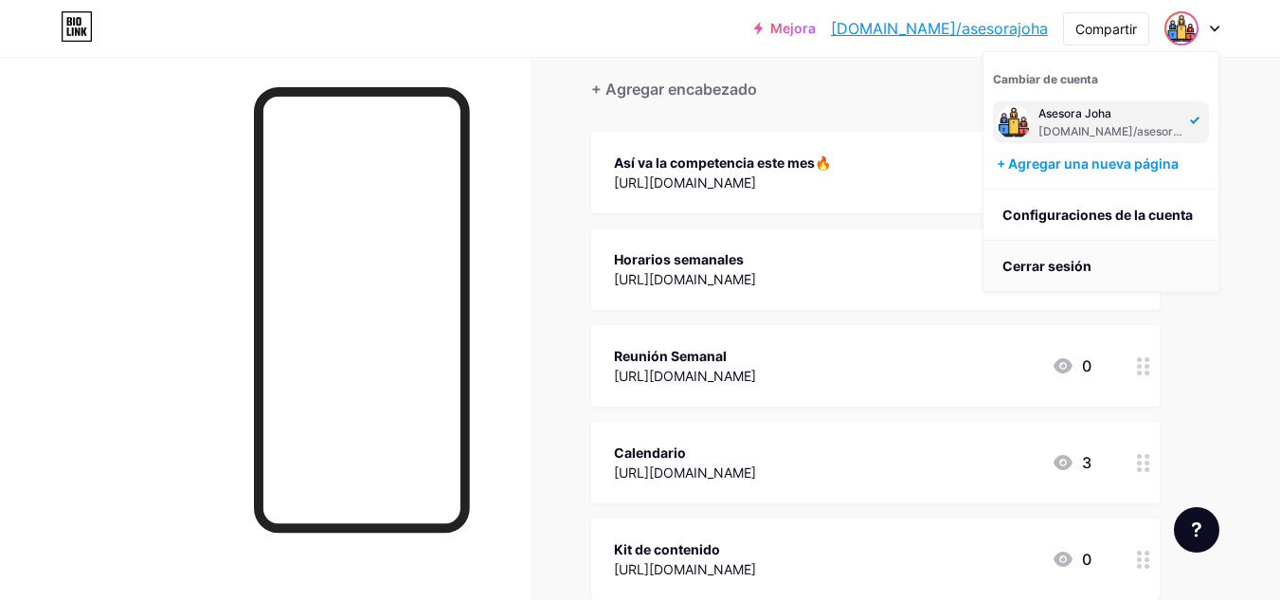
click at [1155, 254] on li "Cerrar sesión" at bounding box center [1100, 266] width 235 height 51
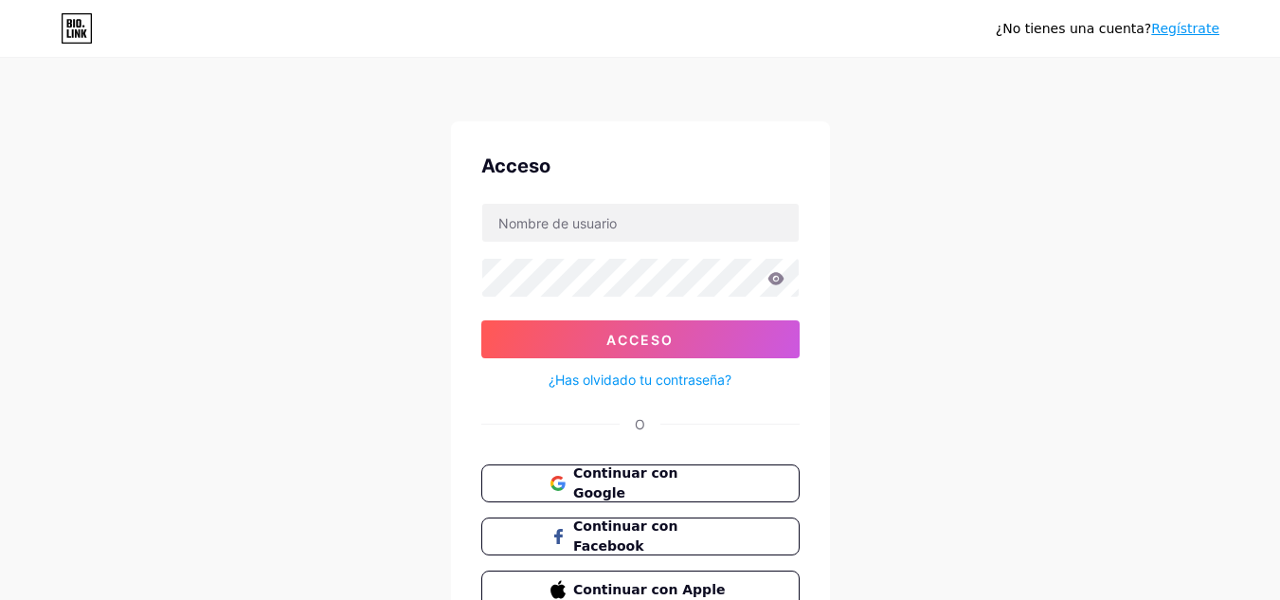
click at [676, 249] on form "Acceso ¿Has olvidado tu contraseña?" at bounding box center [640, 297] width 318 height 189
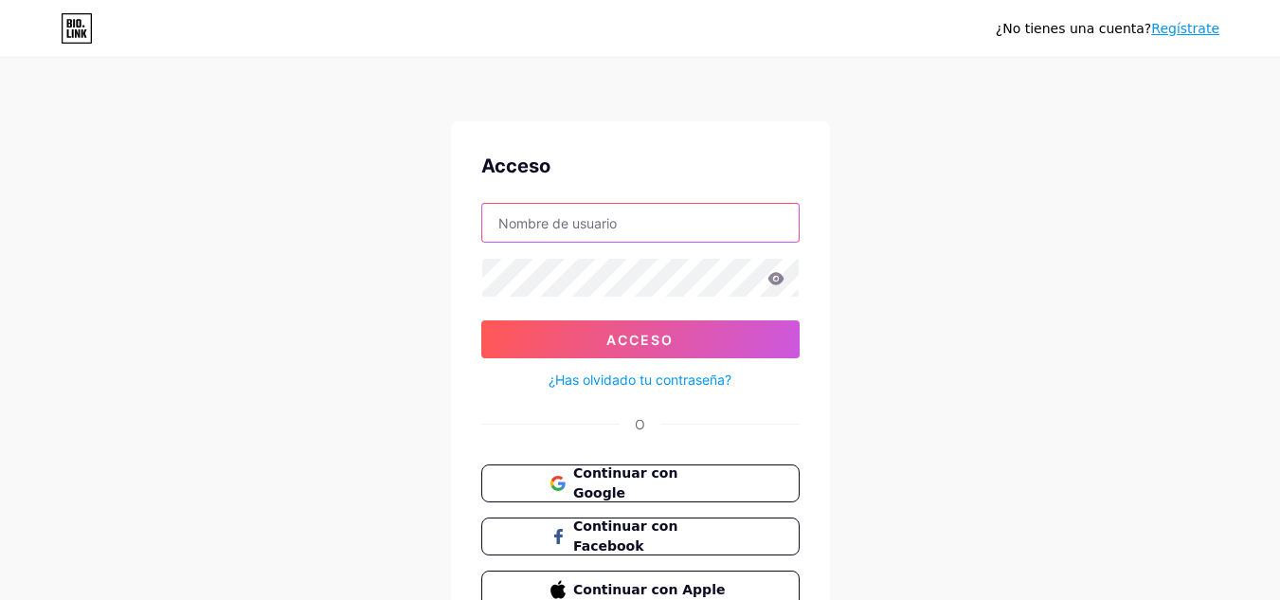
click at [675, 237] on input "text" at bounding box center [640, 223] width 316 height 38
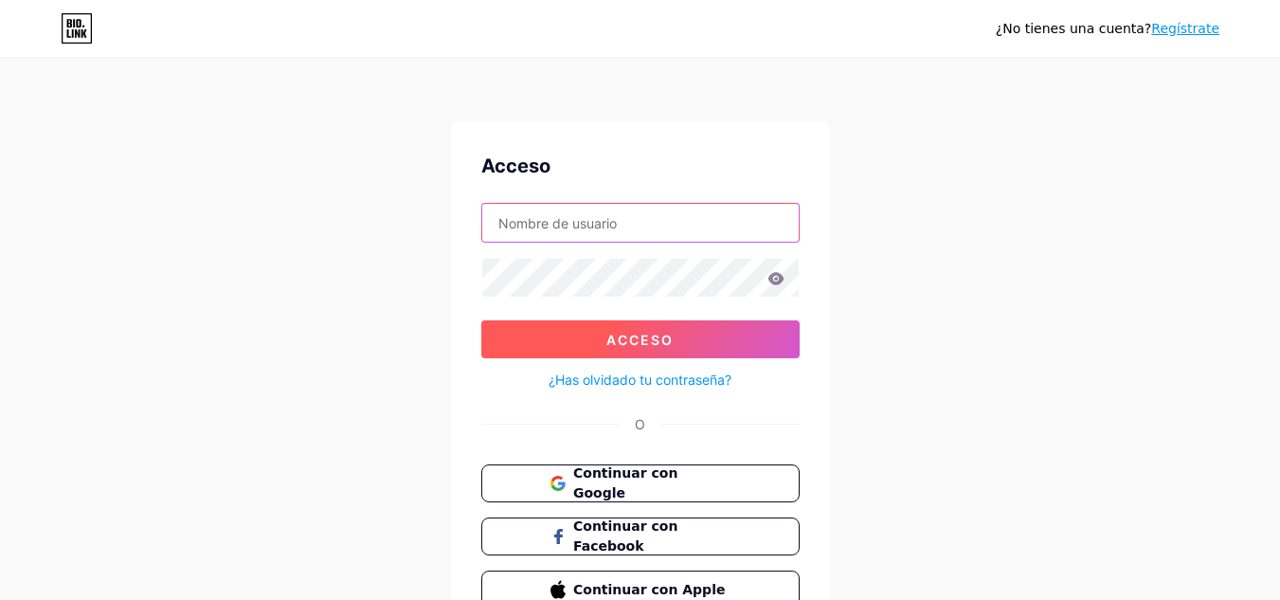
type input "[EMAIL_ADDRESS][DOMAIN_NAME]"
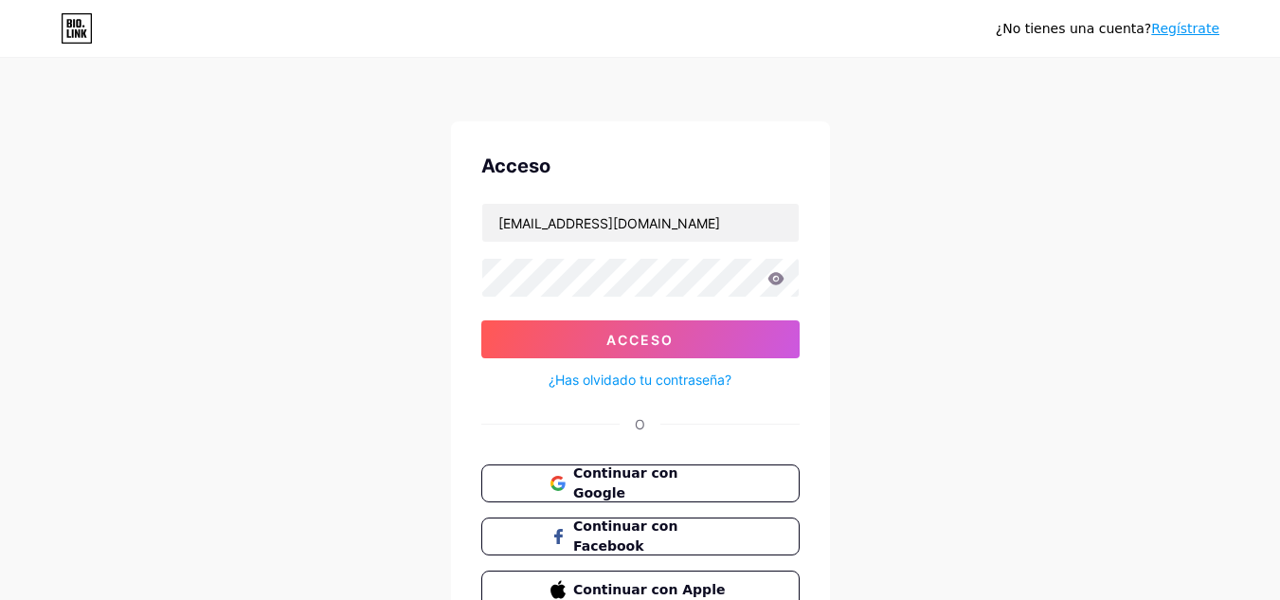
click at [703, 312] on form "[EMAIL_ADDRESS][DOMAIN_NAME] Acceso ¿Has olvidado tu contraseña?" at bounding box center [640, 297] width 318 height 189
click at [704, 316] on form "[EMAIL_ADDRESS][DOMAIN_NAME] Acceso ¿Has olvidado tu contraseña?" at bounding box center [640, 297] width 318 height 189
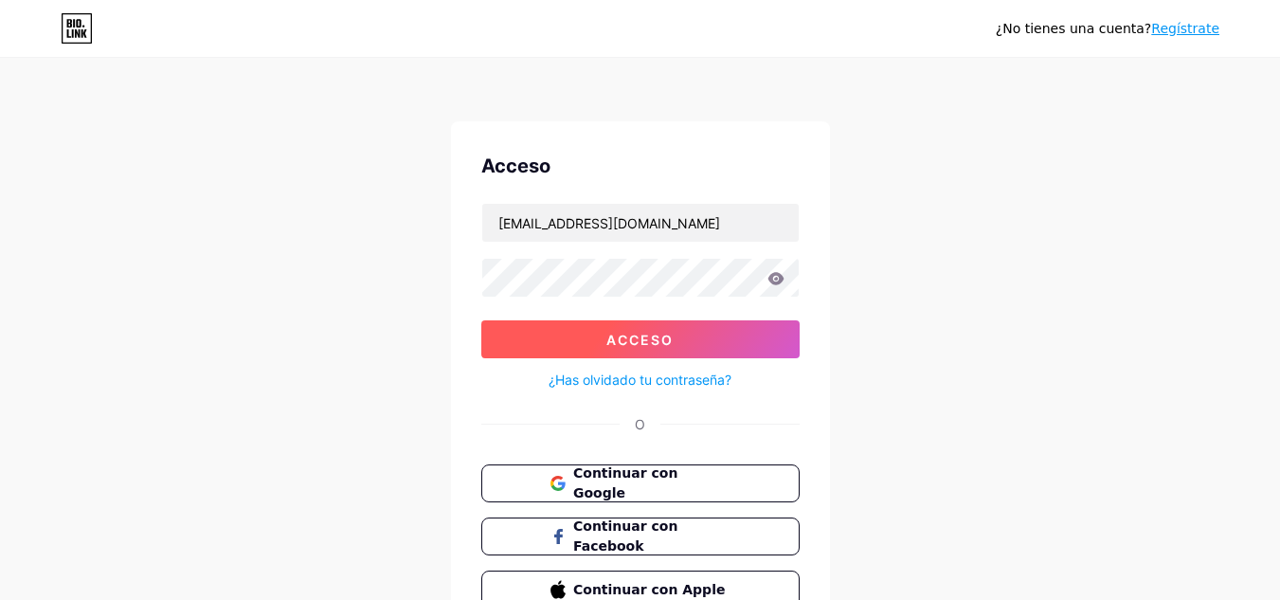
click at [704, 323] on button "Acceso" at bounding box center [640, 339] width 318 height 38
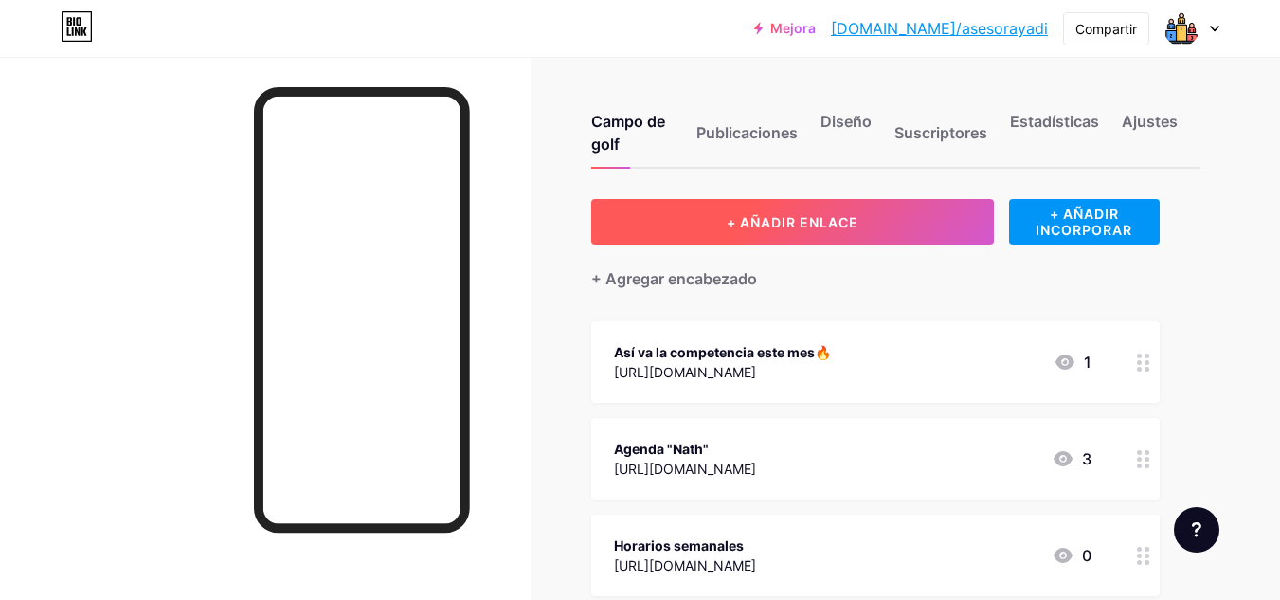
click at [782, 227] on font "+ AÑADIR ENLACE" at bounding box center [793, 222] width 132 height 16
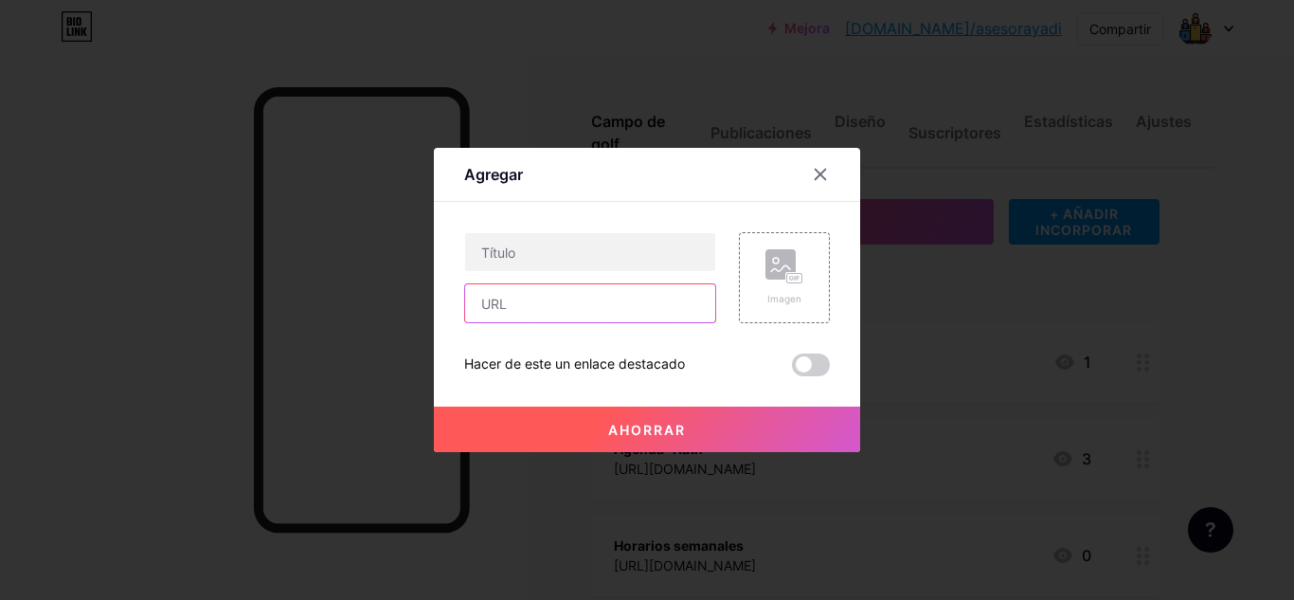
click at [657, 317] on input "text" at bounding box center [590, 303] width 250 height 38
paste input "[URL][DOMAIN_NAME]"
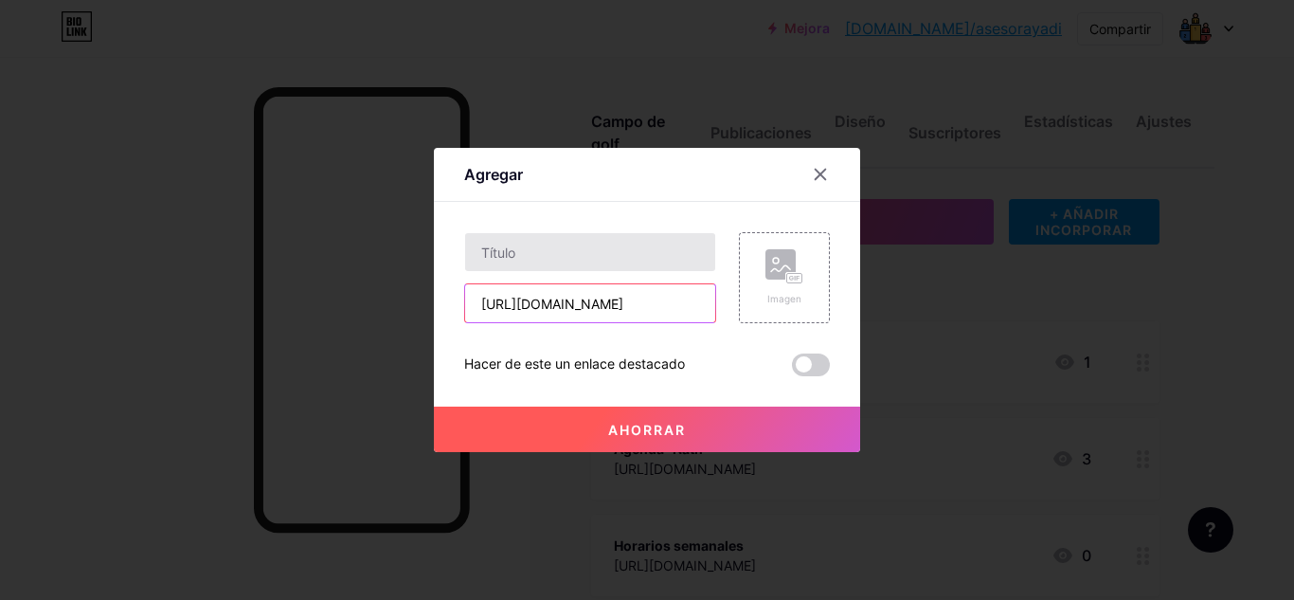
type input "[URL][DOMAIN_NAME]"
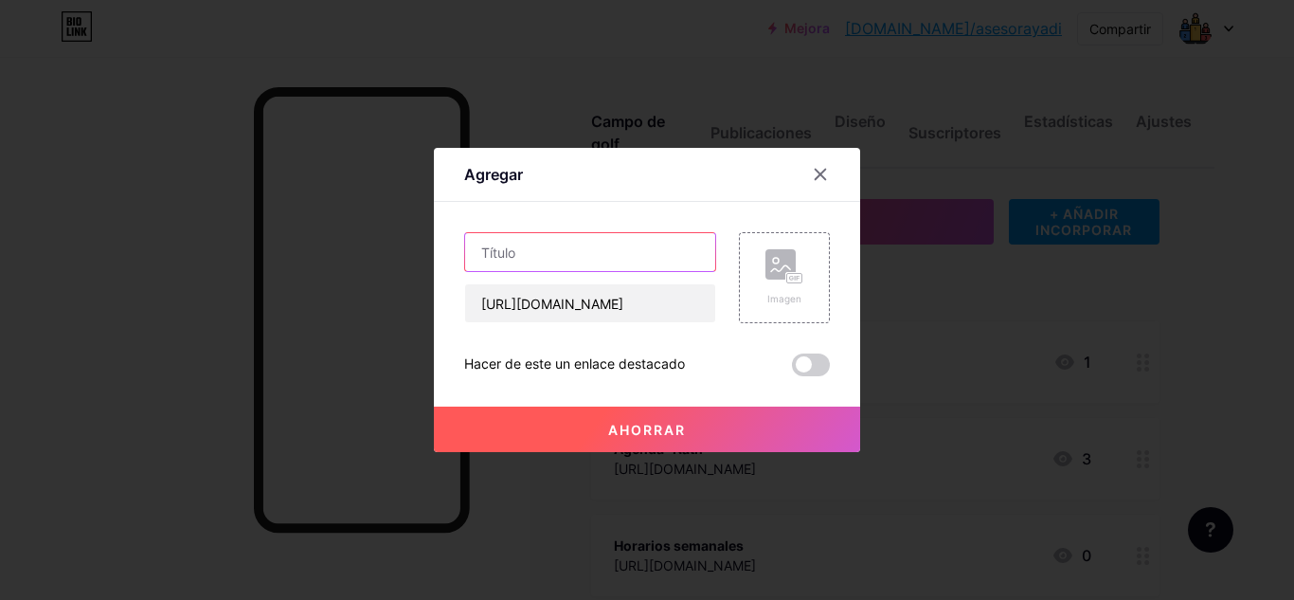
click at [645, 266] on input "text" at bounding box center [590, 252] width 250 height 38
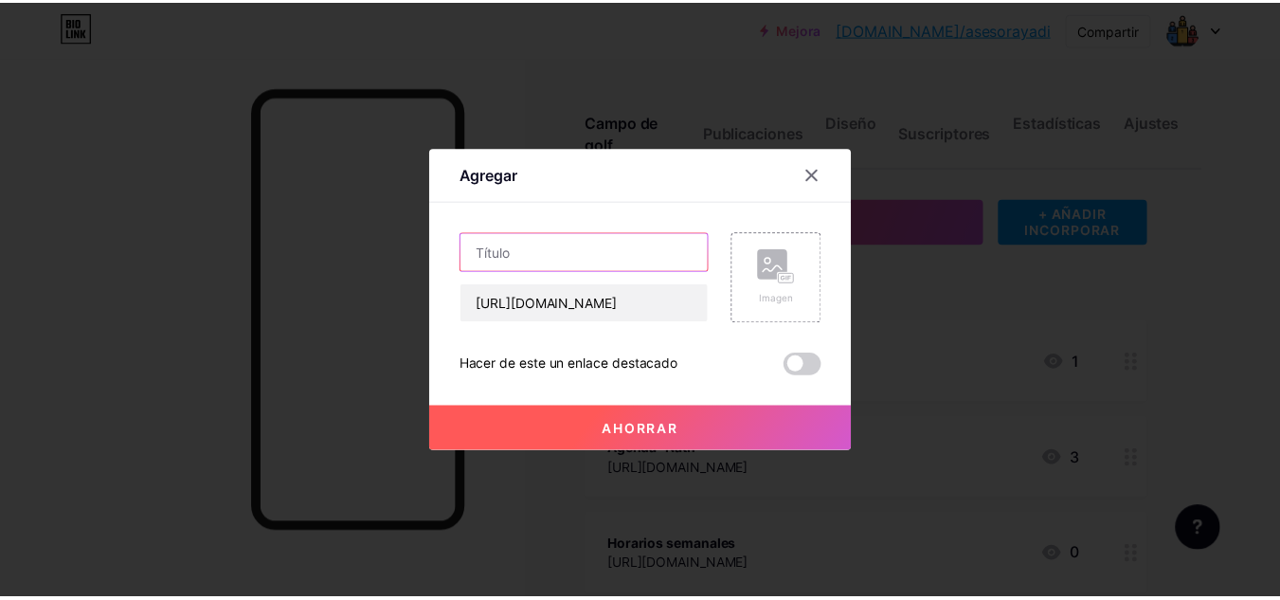
scroll to position [0, 0]
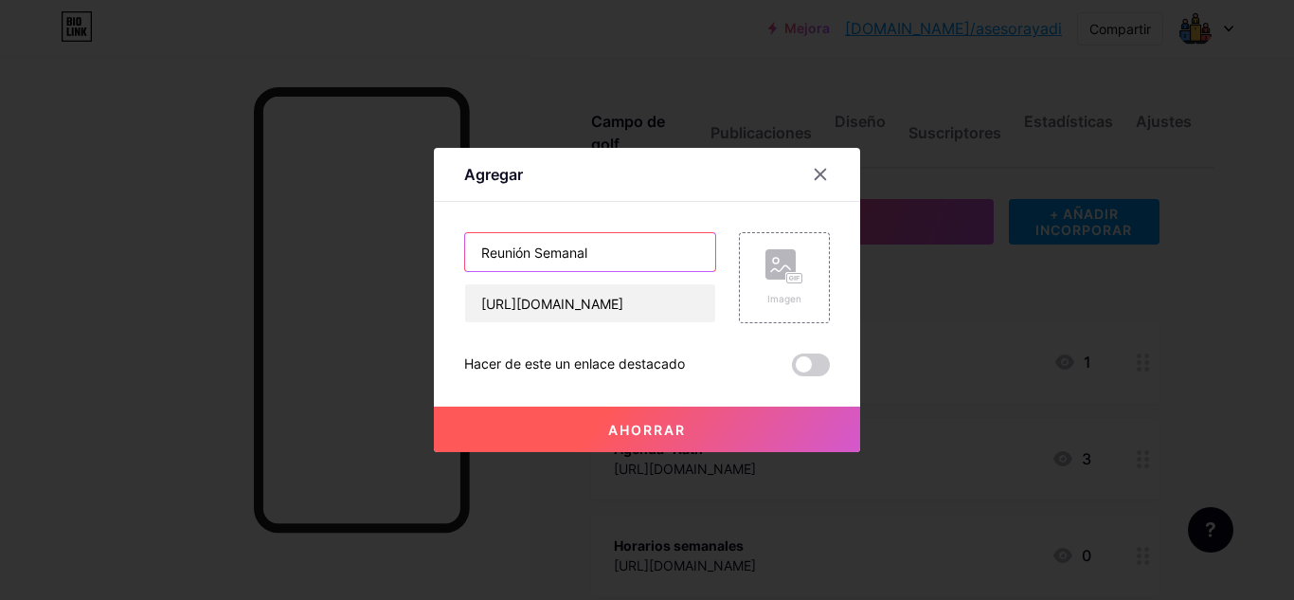
type input "Reunión Semanal"
click at [718, 432] on button "Ahorrar" at bounding box center [647, 428] width 426 height 45
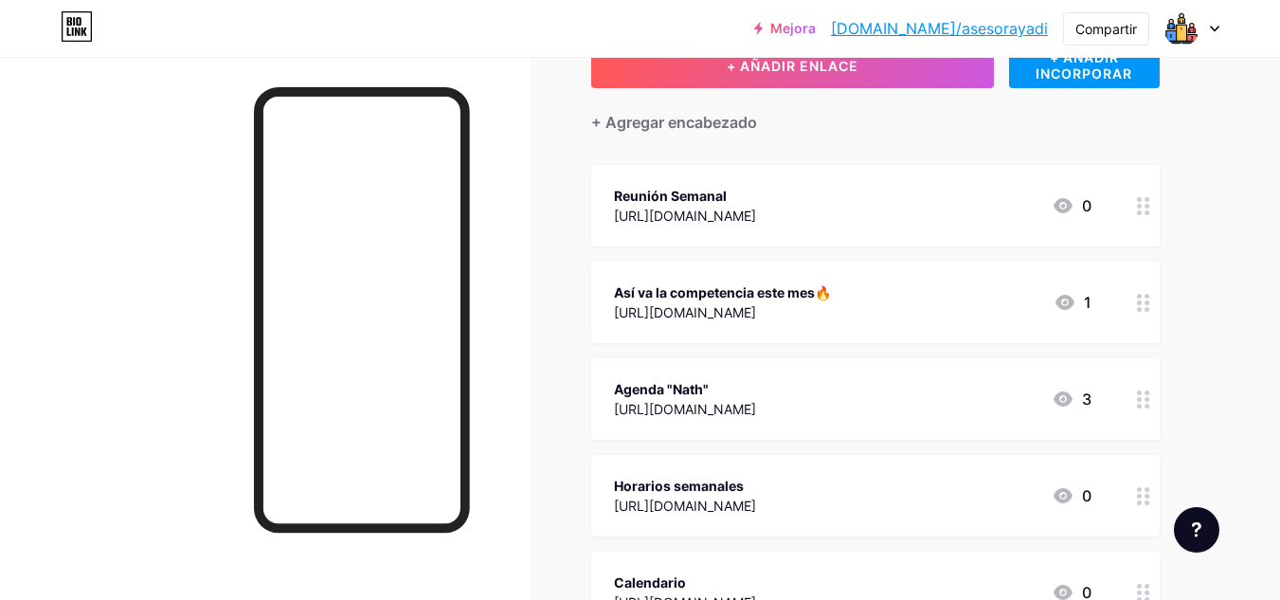
scroll to position [189, 0]
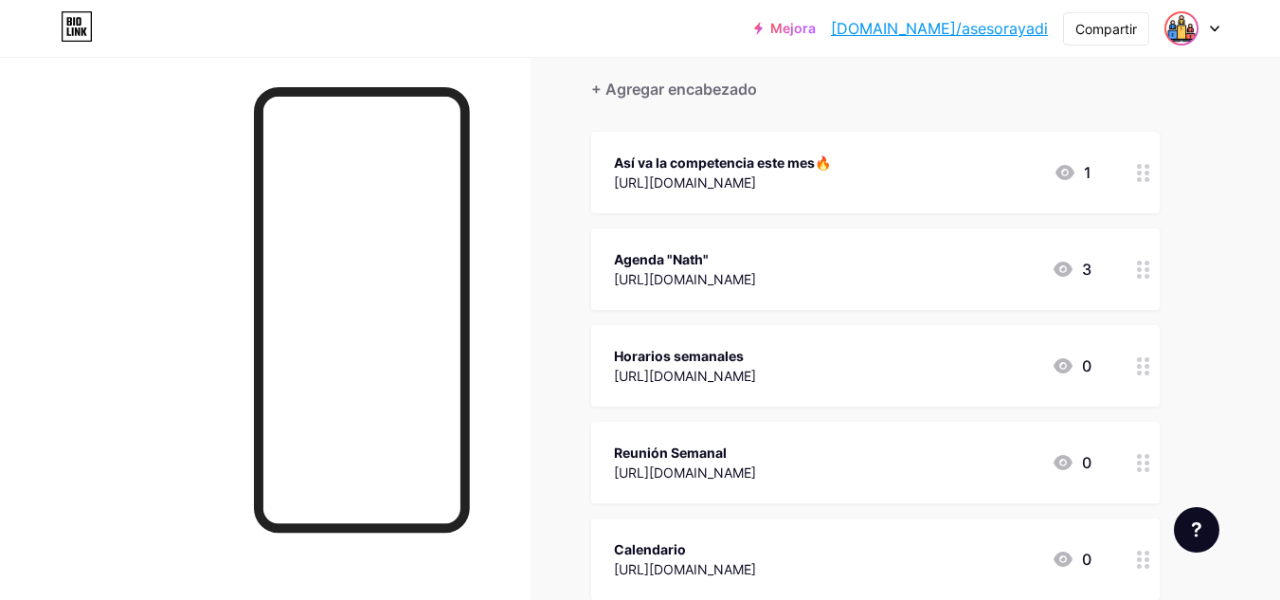
click at [1195, 33] on img at bounding box center [1181, 28] width 30 height 30
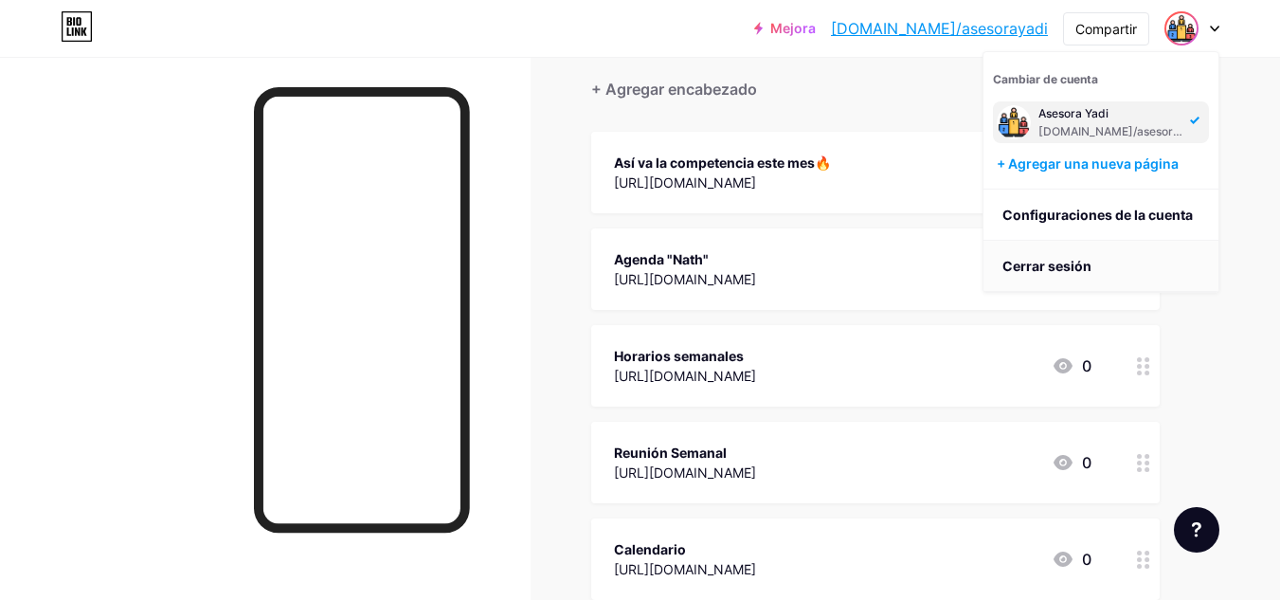
click at [1076, 277] on li "Cerrar sesión" at bounding box center [1100, 266] width 235 height 51
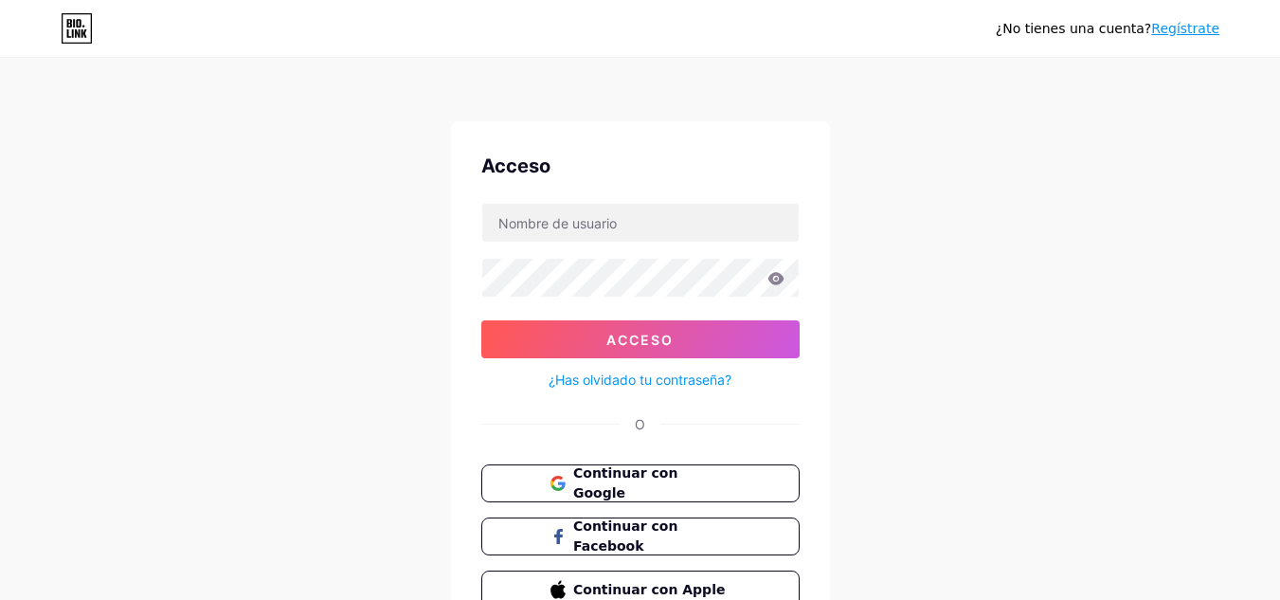
click at [612, 246] on form "Acceso ¿Has olvidado tu contraseña?" at bounding box center [640, 297] width 318 height 189
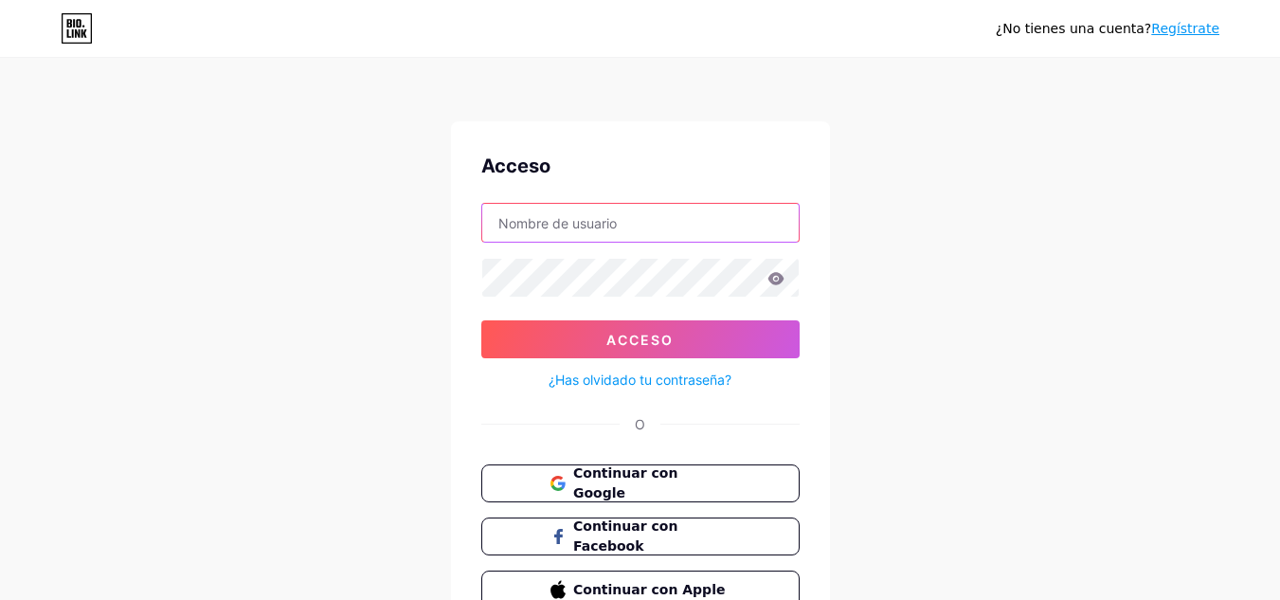
click at [612, 238] on input "text" at bounding box center [640, 223] width 316 height 38
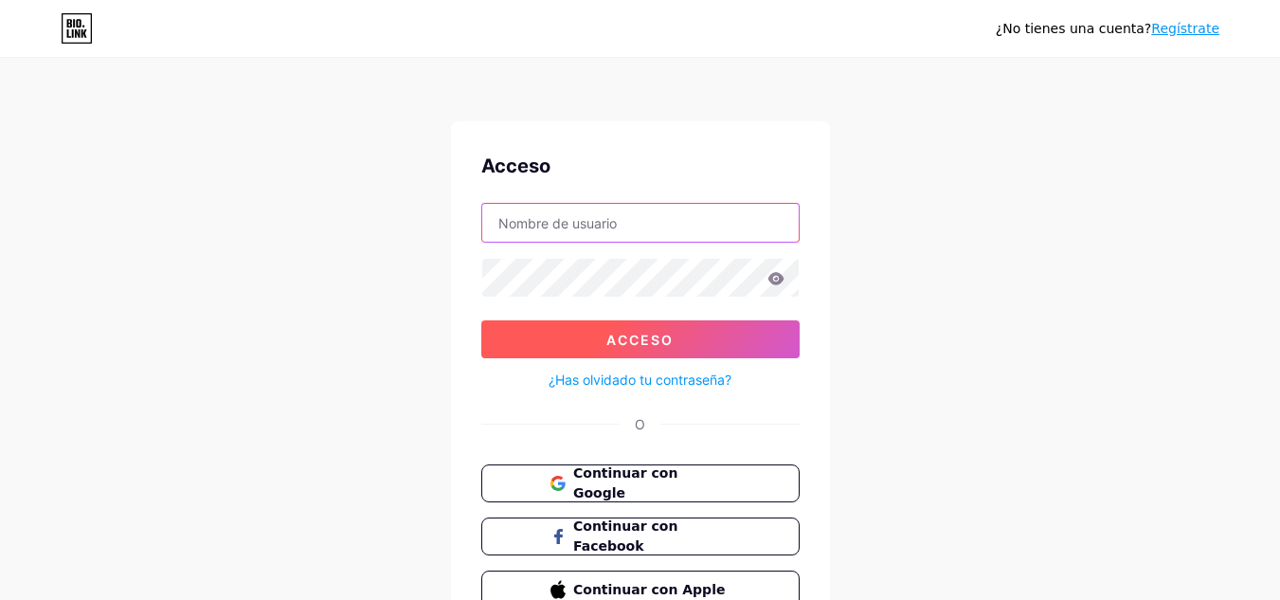
type input "[PERSON_NAME][EMAIL_ADDRESS][DOMAIN_NAME]"
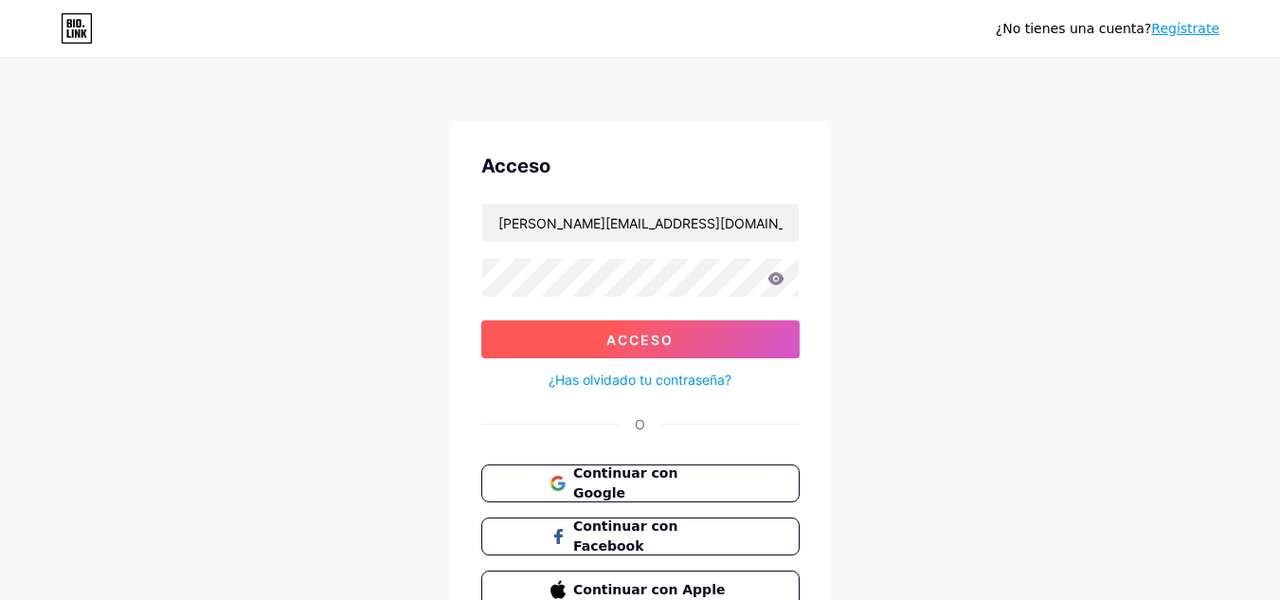
click at [770, 357] on button "Acceso" at bounding box center [640, 339] width 318 height 38
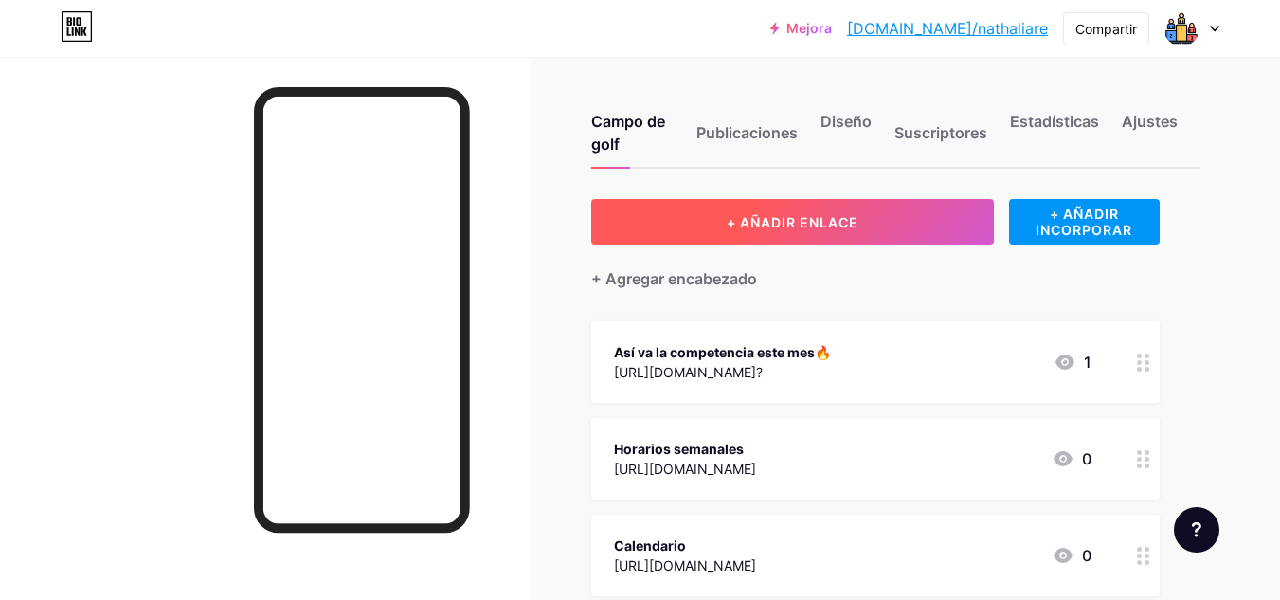
click at [795, 231] on button "+ AÑADIR ENLACE" at bounding box center [792, 221] width 403 height 45
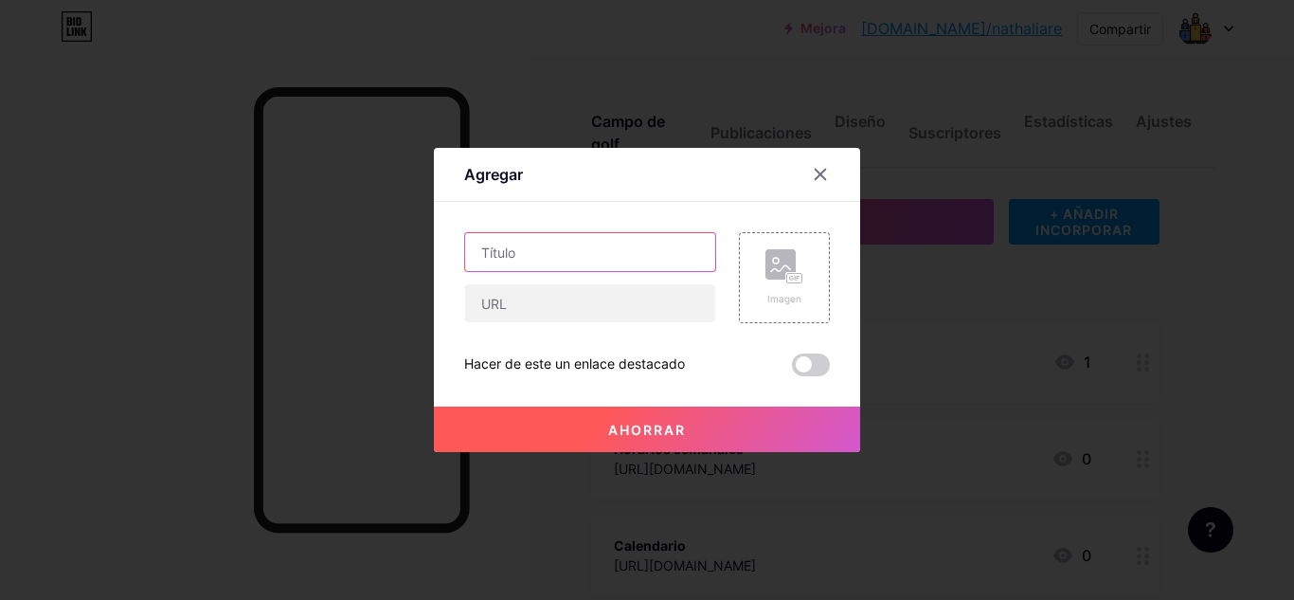
click at [642, 251] on input "text" at bounding box center [590, 252] width 250 height 38
click at [592, 330] on div "Imagen Hacer de este un enlace destacado Ahorrar" at bounding box center [647, 304] width 366 height 144
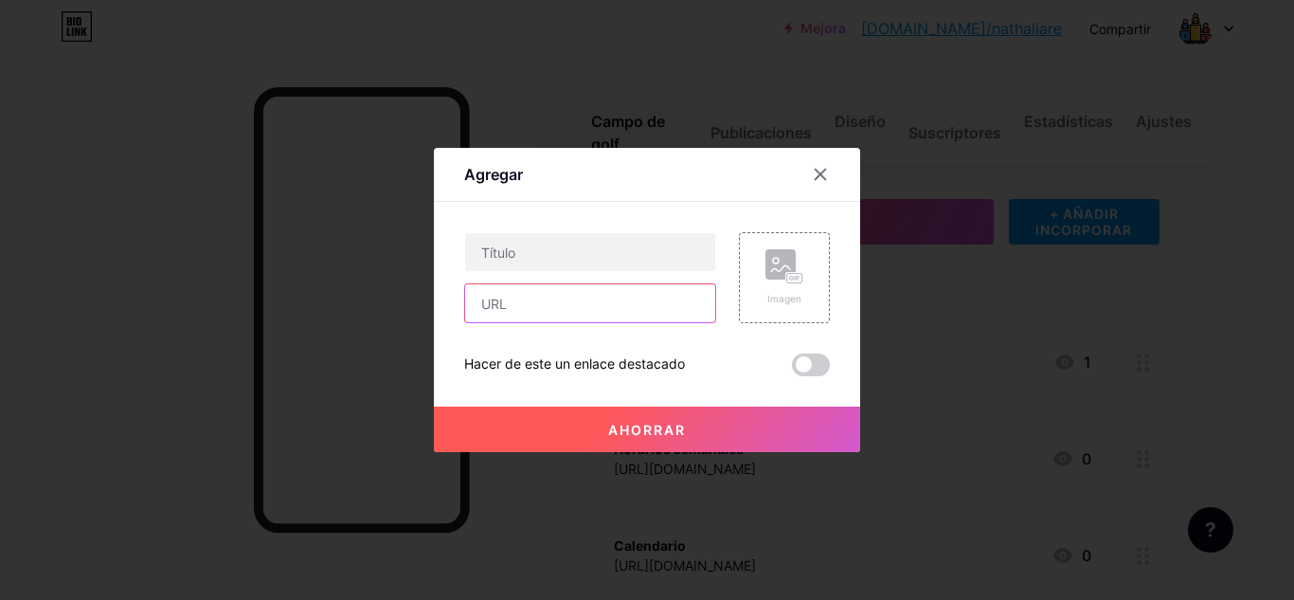
click at [589, 306] on input "text" at bounding box center [590, 303] width 250 height 38
paste input "[URL][DOMAIN_NAME]"
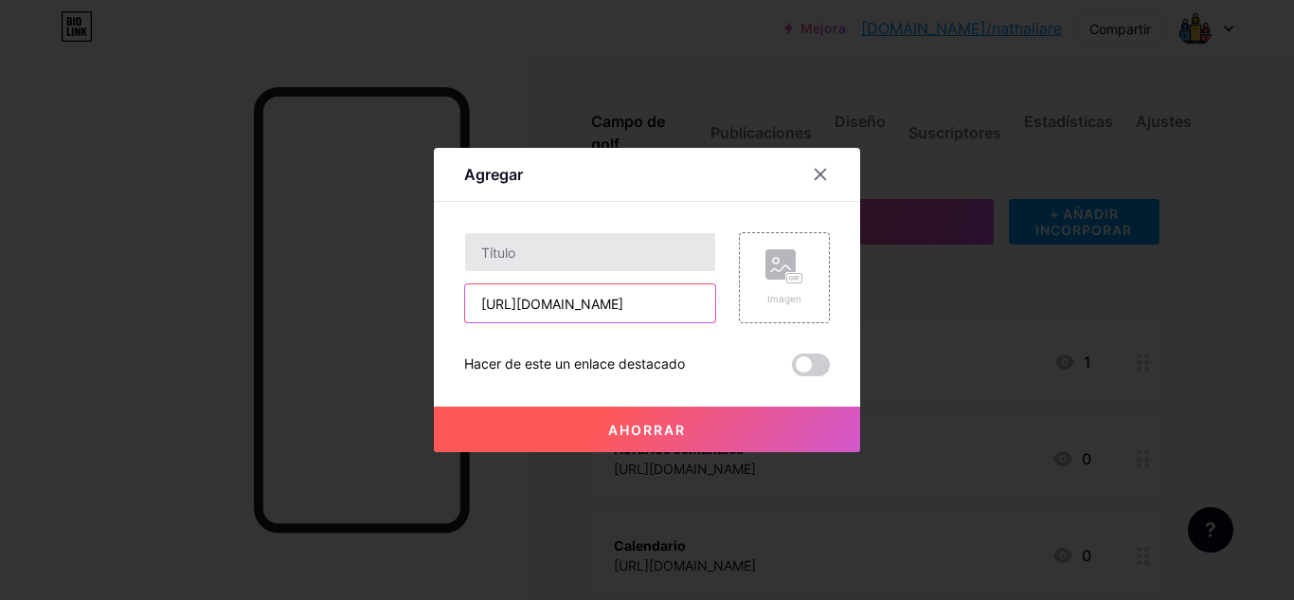
scroll to position [0, 108]
type input "[URL][DOMAIN_NAME]"
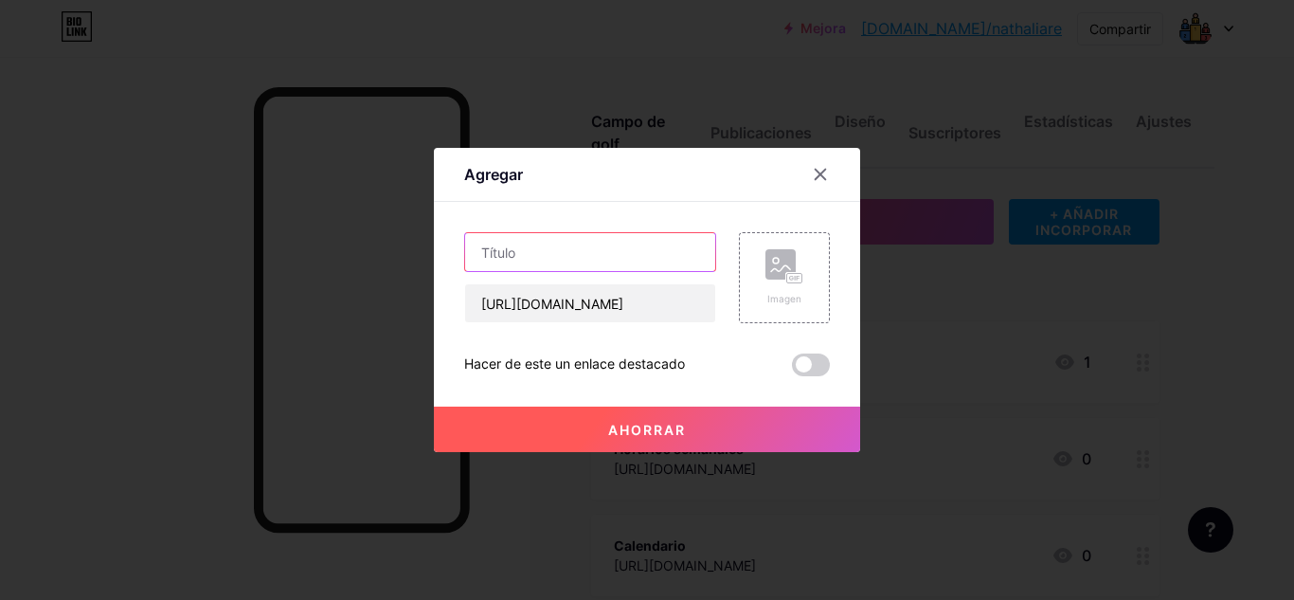
click at [570, 235] on input "text" at bounding box center [590, 252] width 250 height 38
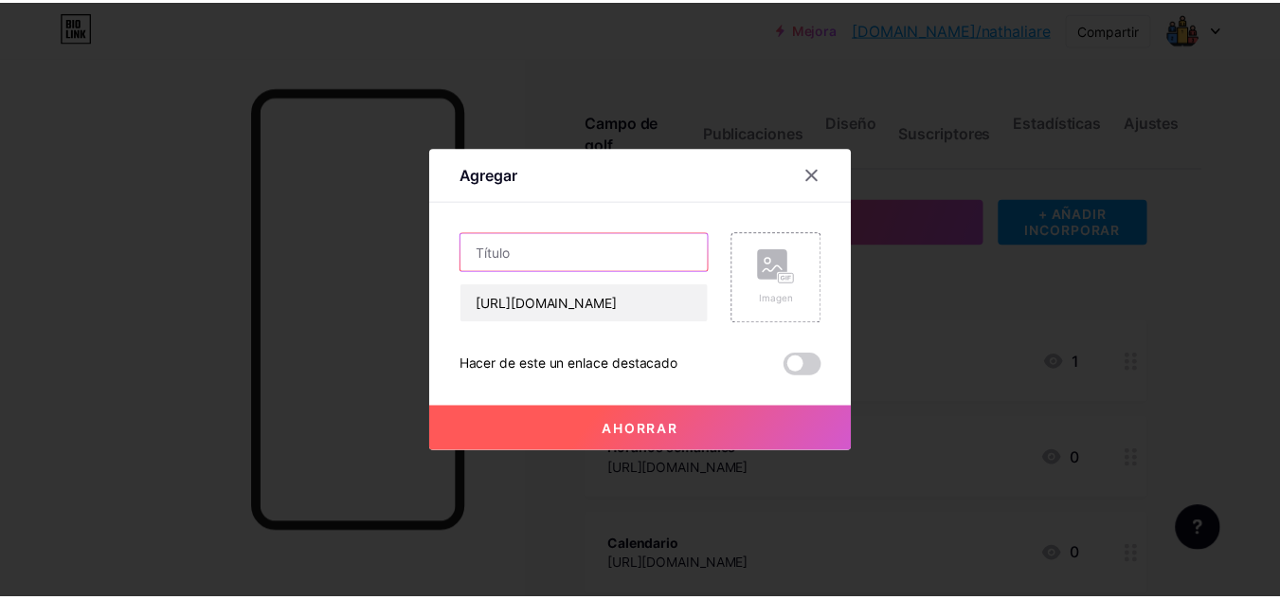
scroll to position [0, 0]
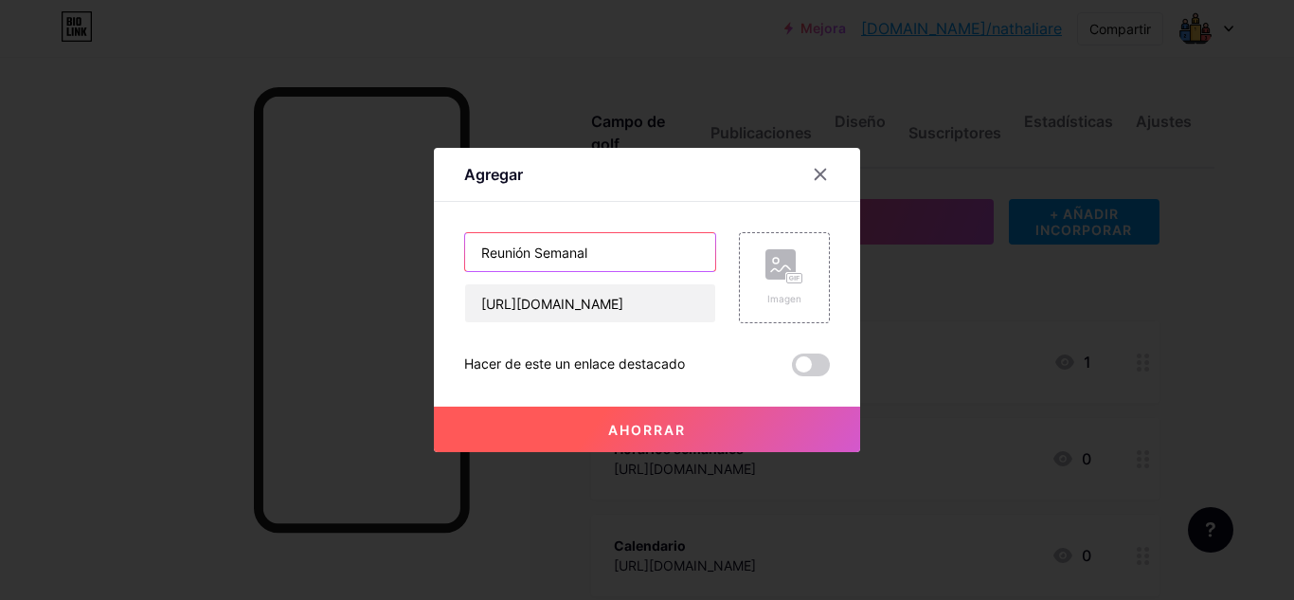
type input "Reunión Semanal"
click at [658, 401] on div "Ahorrar" at bounding box center [647, 414] width 426 height 76
click at [658, 407] on button "Ahorrar" at bounding box center [647, 428] width 426 height 45
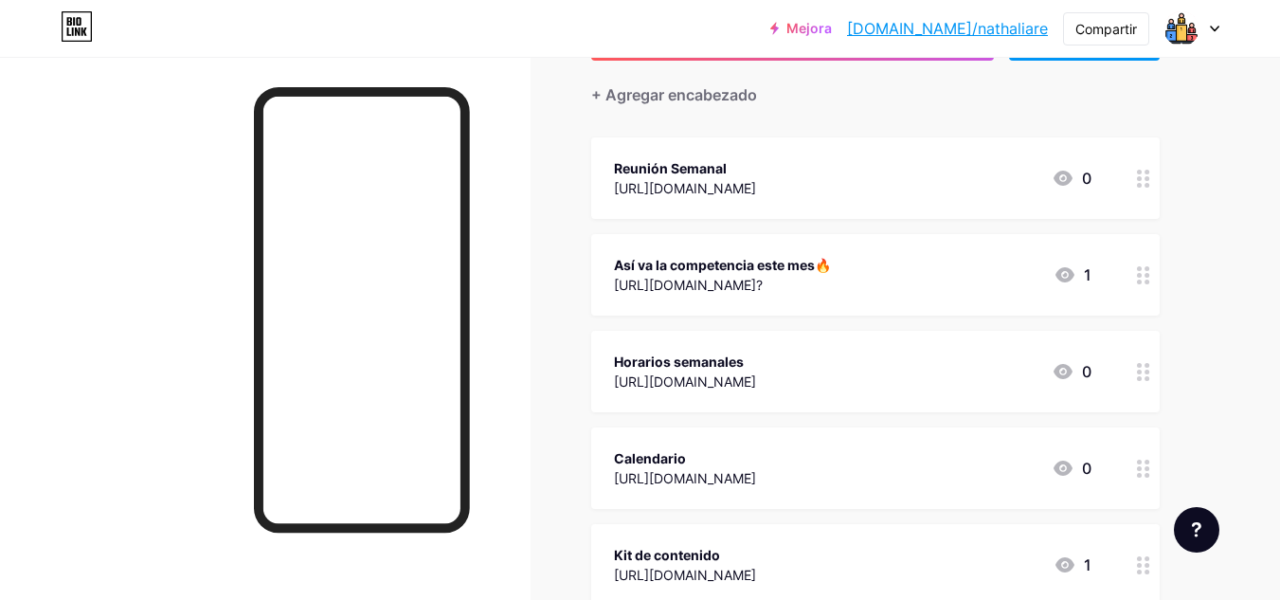
scroll to position [189, 0]
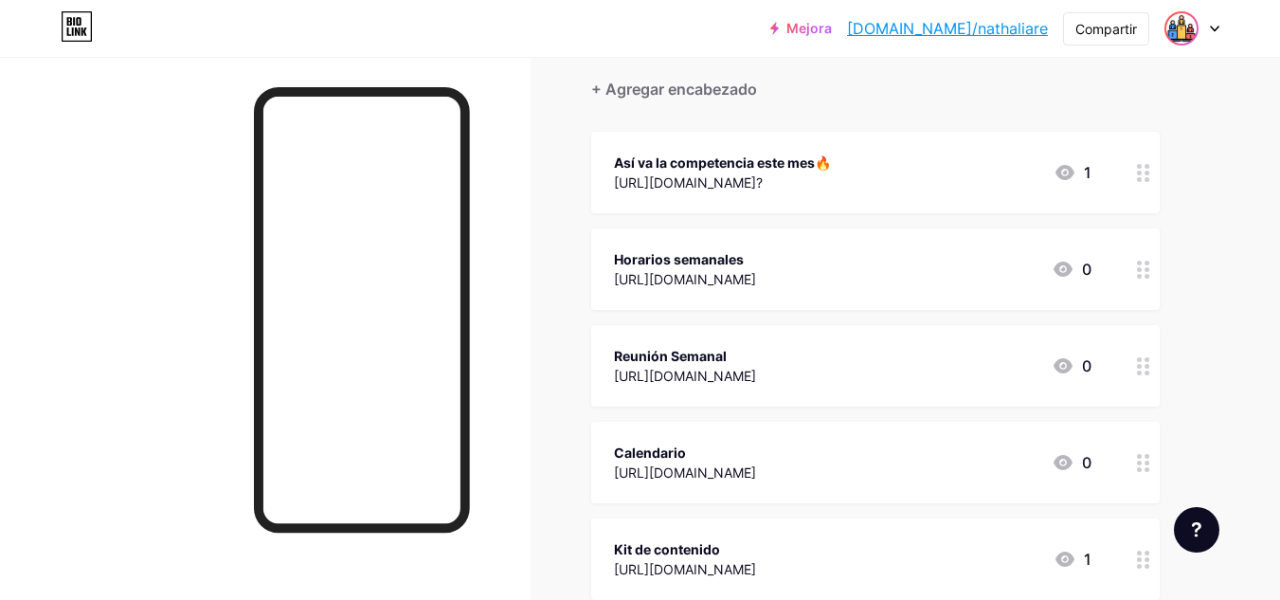
click at [1180, 34] on img at bounding box center [1181, 28] width 30 height 30
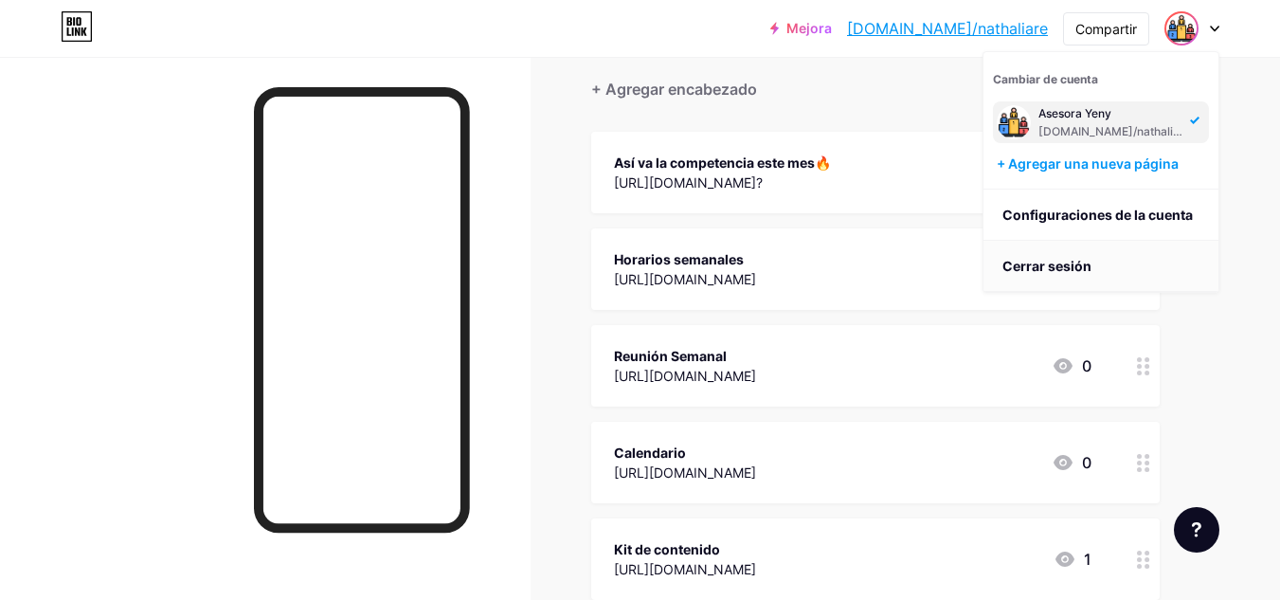
click at [1150, 258] on li "Cerrar sesión" at bounding box center [1100, 266] width 235 height 51
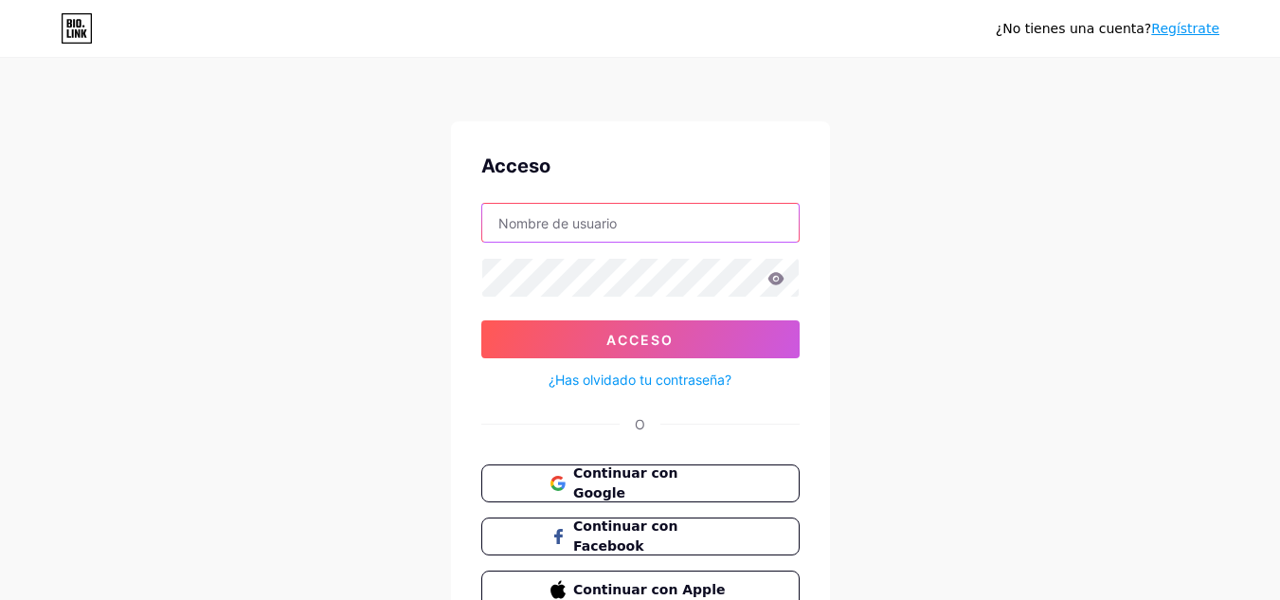
click at [696, 231] on input "text" at bounding box center [640, 223] width 316 height 38
type input "[PERSON_NAME][EMAIL_ADDRESS][DOMAIN_NAME]"
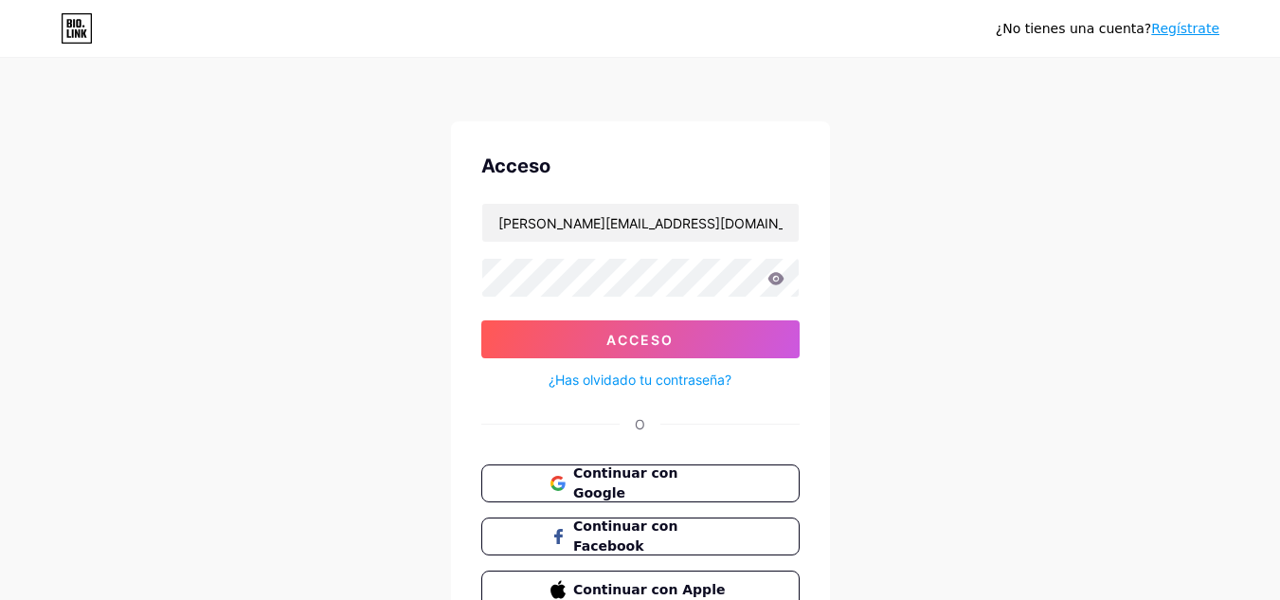
click at [631, 363] on div "¿Has olvidado tu contraseña?" at bounding box center [640, 374] width 318 height 33
click at [631, 364] on div "¿Has olvidado tu contraseña?" at bounding box center [640, 374] width 318 height 33
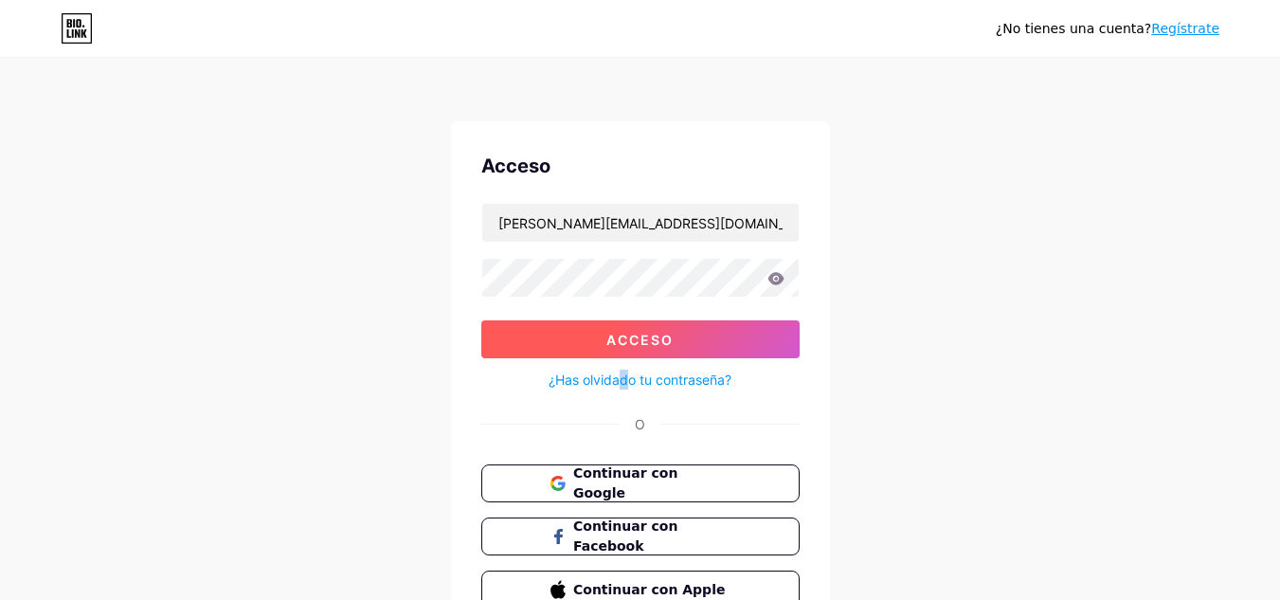
click at [635, 338] on font "Acceso" at bounding box center [639, 340] width 67 height 16
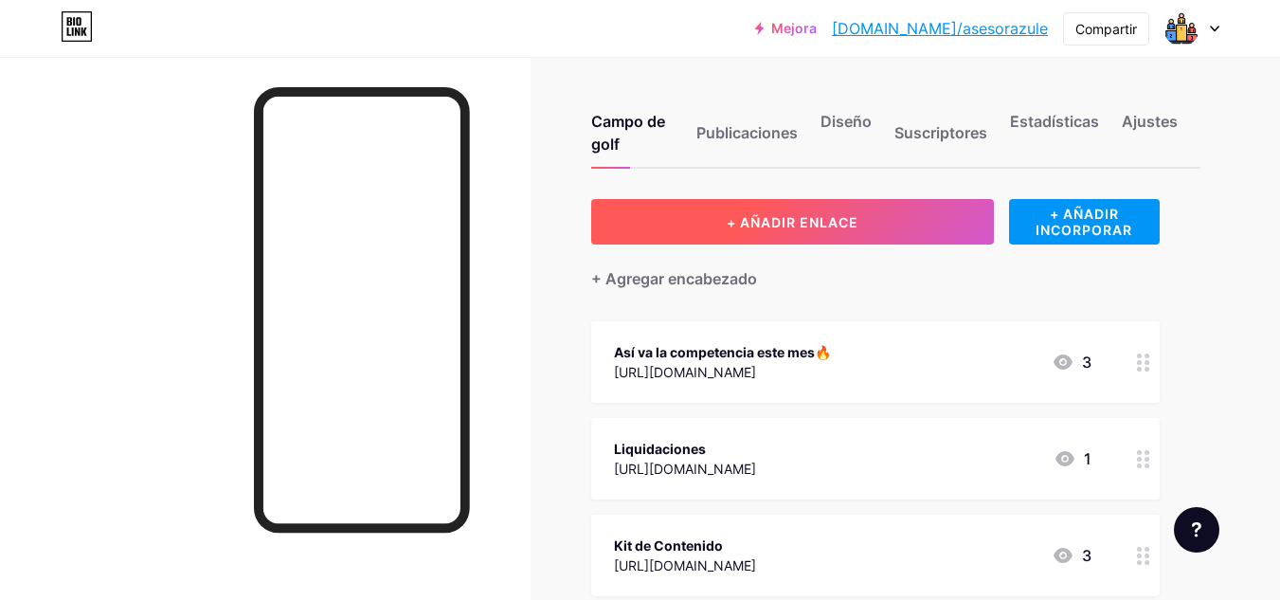
click at [724, 213] on button "+ AÑADIR ENLACE" at bounding box center [792, 221] width 403 height 45
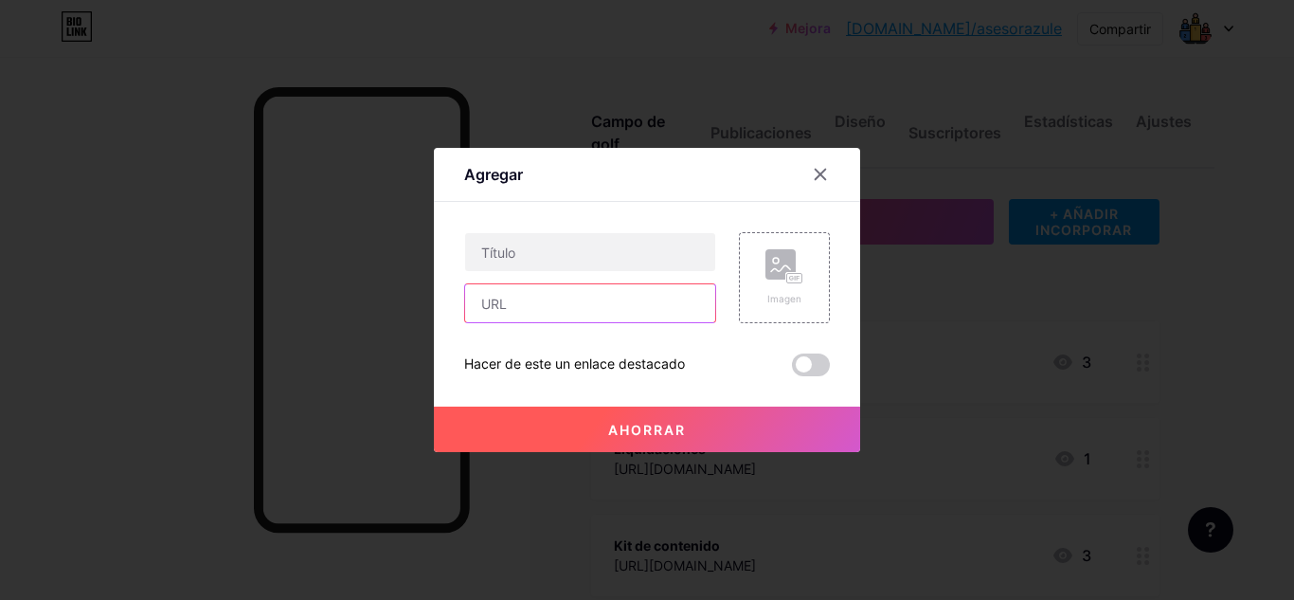
click at [627, 292] on input "text" at bounding box center [590, 303] width 250 height 38
paste input "[URL][DOMAIN_NAME]"
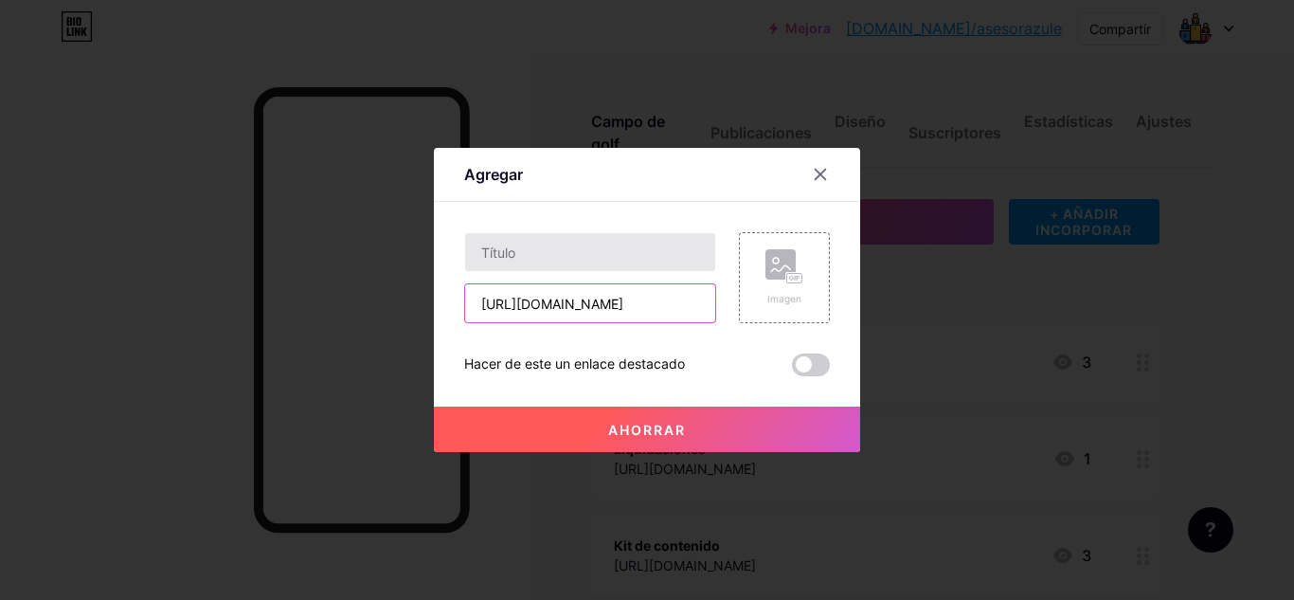
type input "[URL][DOMAIN_NAME]"
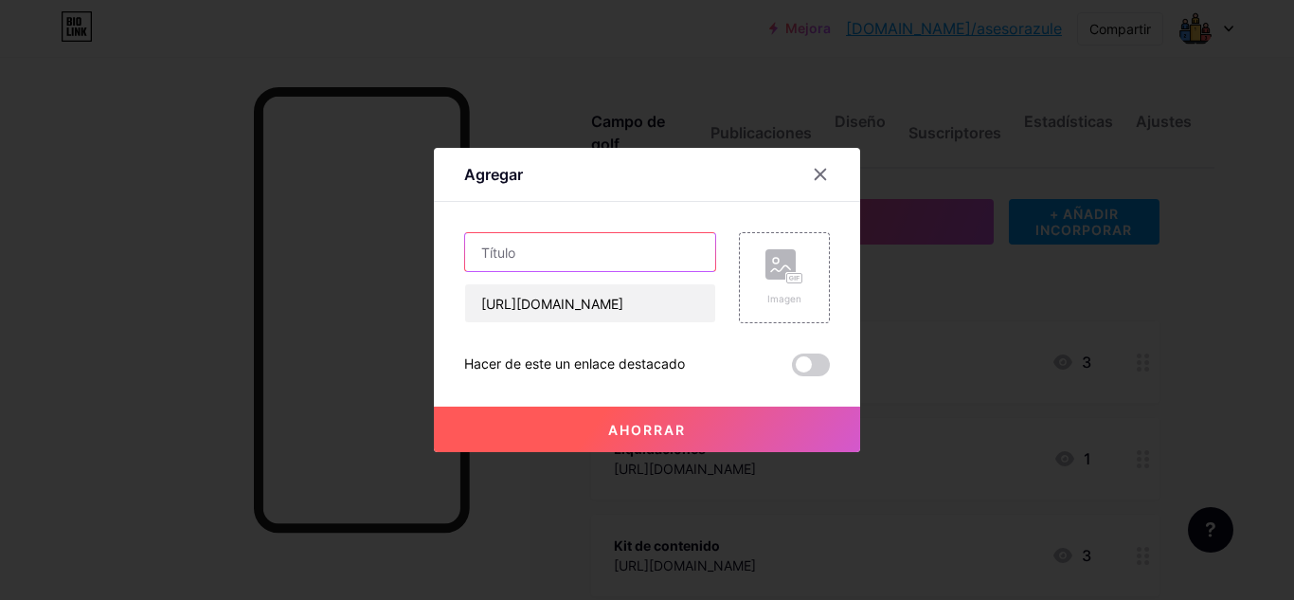
scroll to position [0, 0]
click at [626, 260] on input "text" at bounding box center [590, 252] width 250 height 38
type input "Reunión Semanal"
click at [690, 445] on button "Ahorrar" at bounding box center [647, 428] width 426 height 45
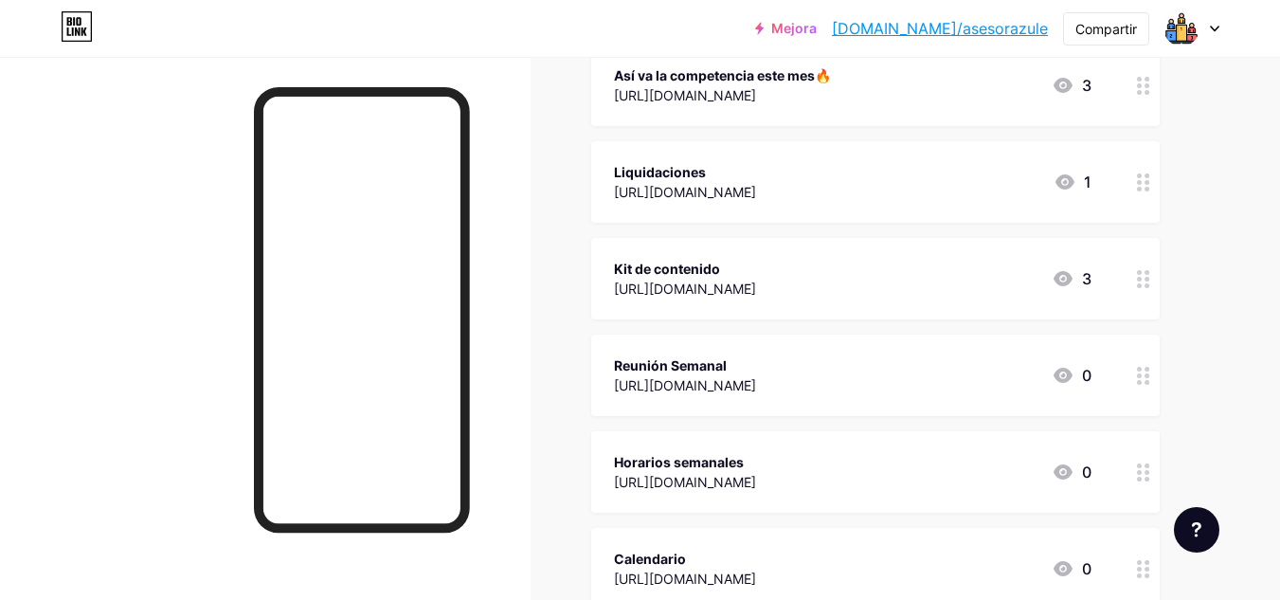
scroll to position [284, 0]
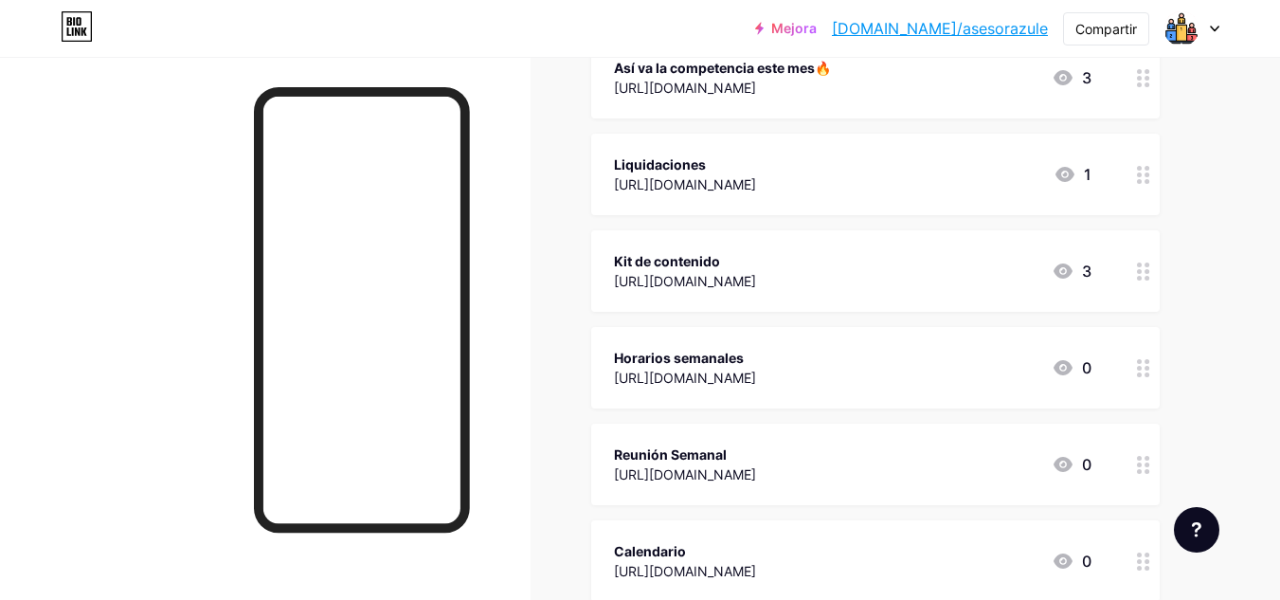
click at [1198, 39] on div at bounding box center [1191, 28] width 55 height 34
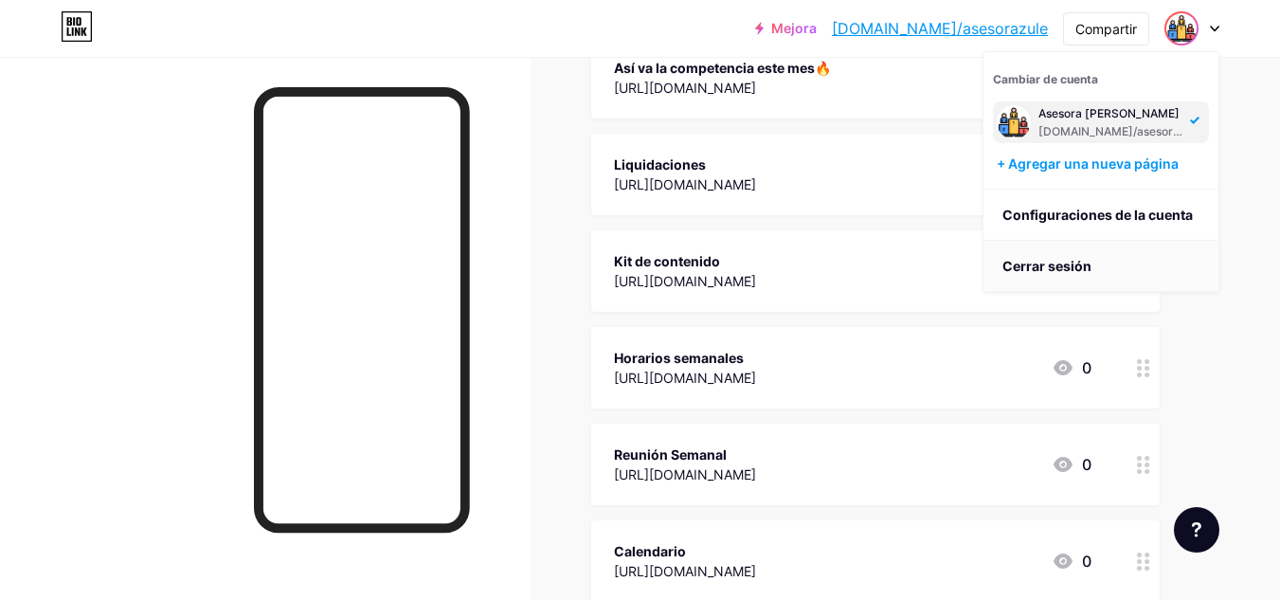
click at [1148, 263] on li "Cerrar sesión" at bounding box center [1100, 266] width 235 height 51
